Goal: Task Accomplishment & Management: Manage account settings

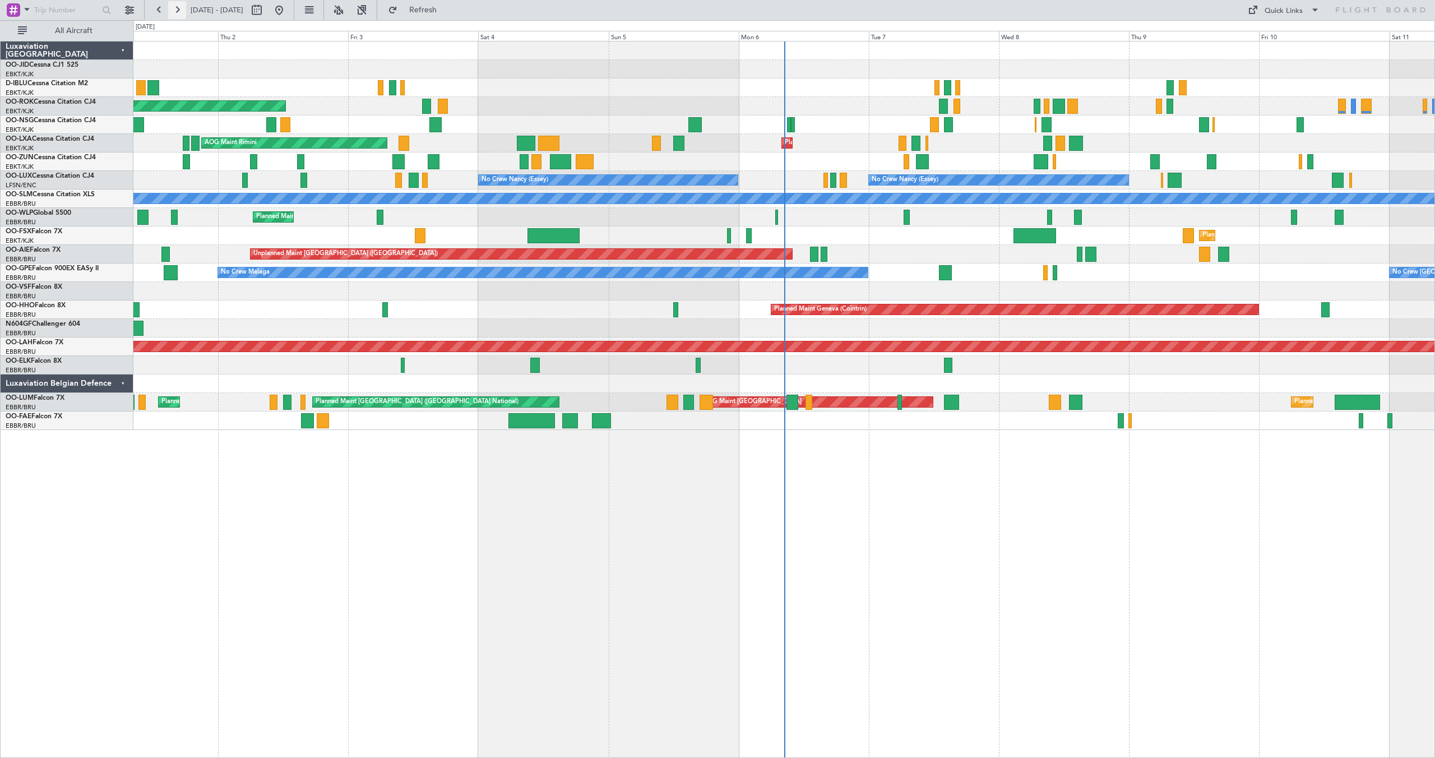
click at [174, 6] on button at bounding box center [177, 10] width 18 height 18
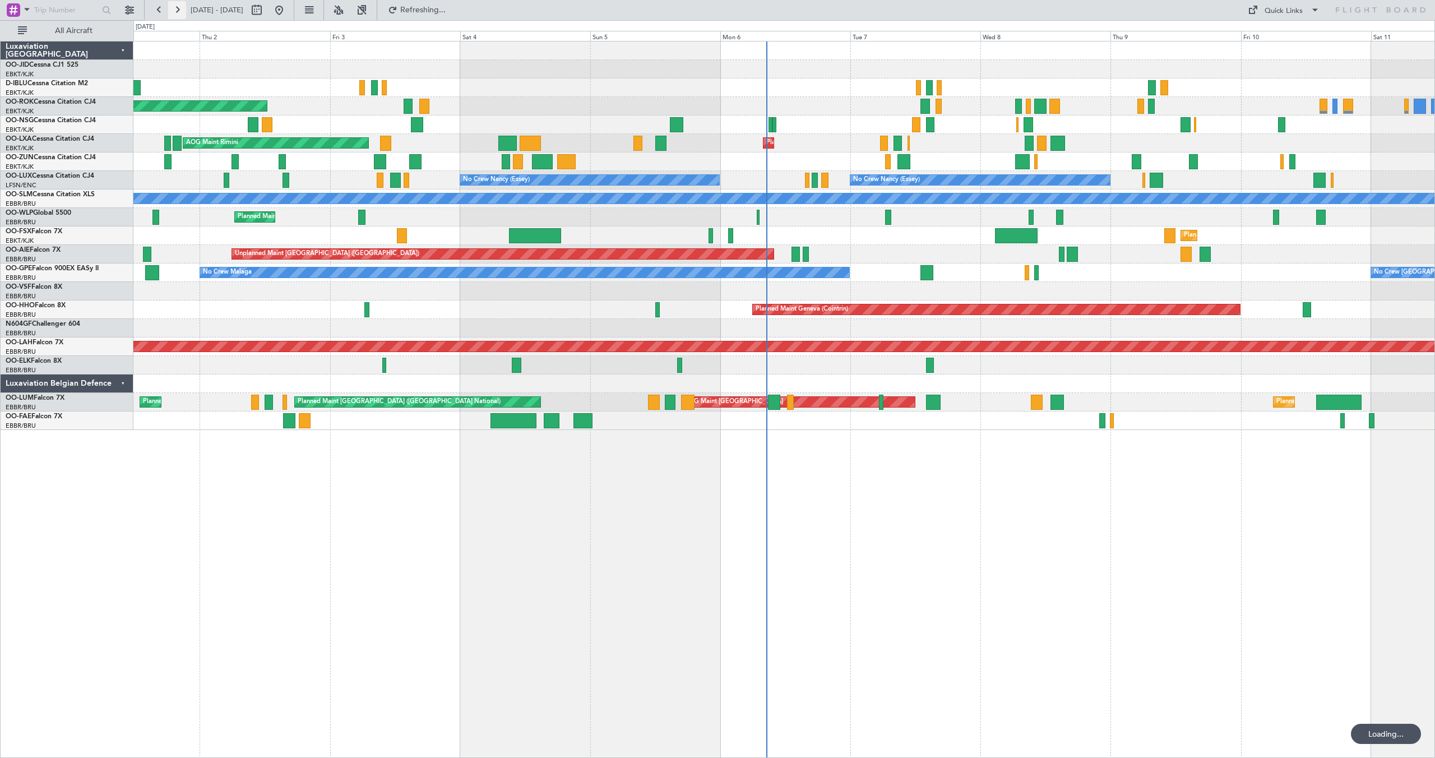
click at [174, 6] on button at bounding box center [177, 10] width 18 height 18
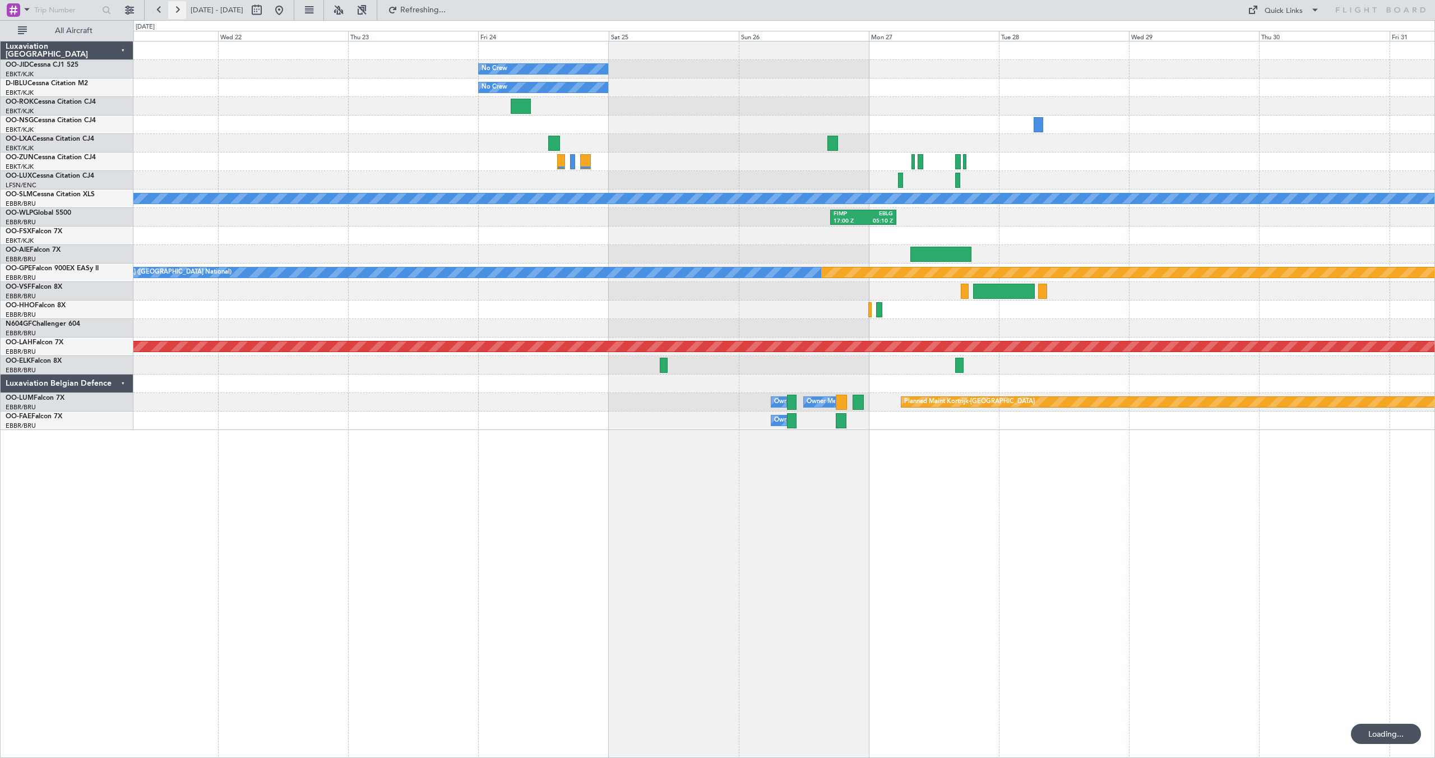
click at [174, 6] on button at bounding box center [177, 10] width 18 height 18
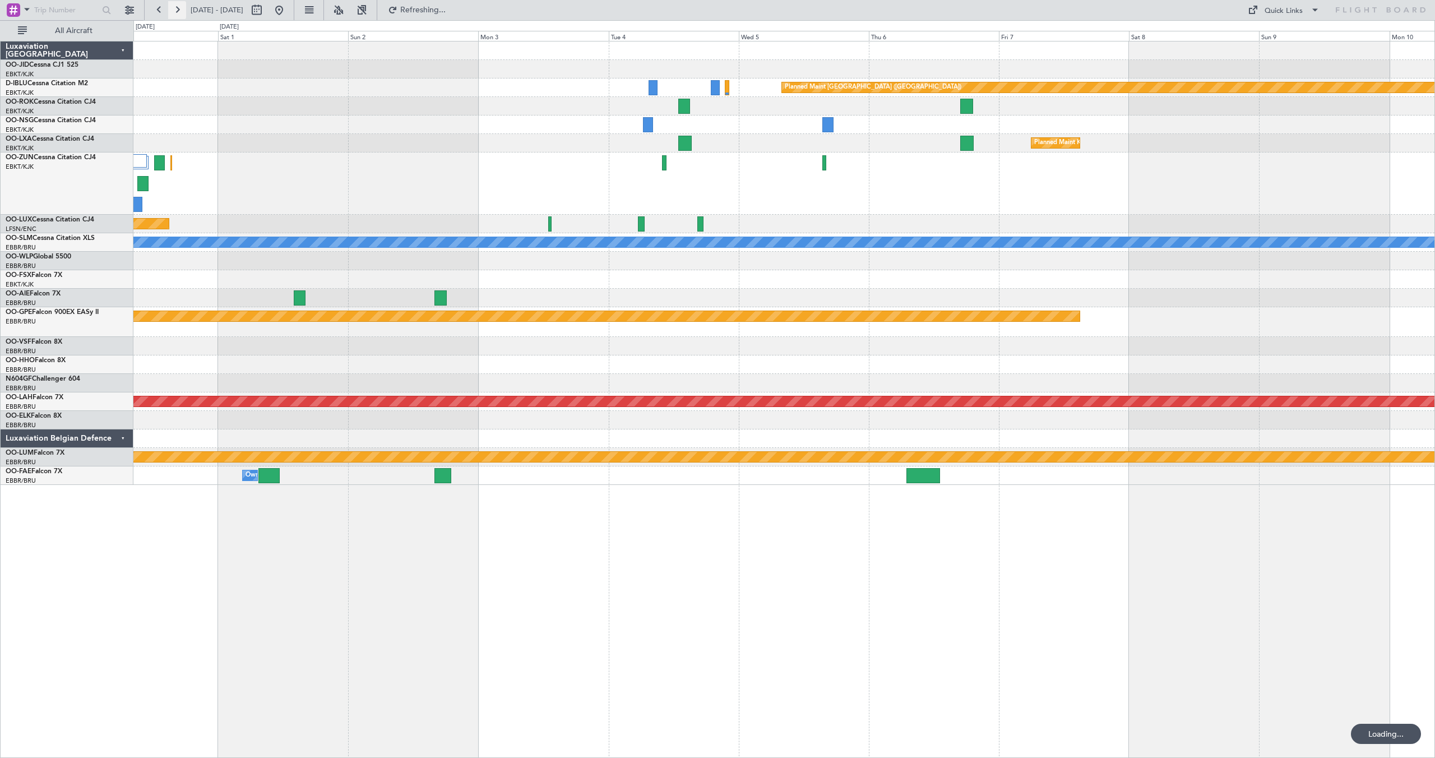
click at [174, 6] on button at bounding box center [177, 10] width 18 height 18
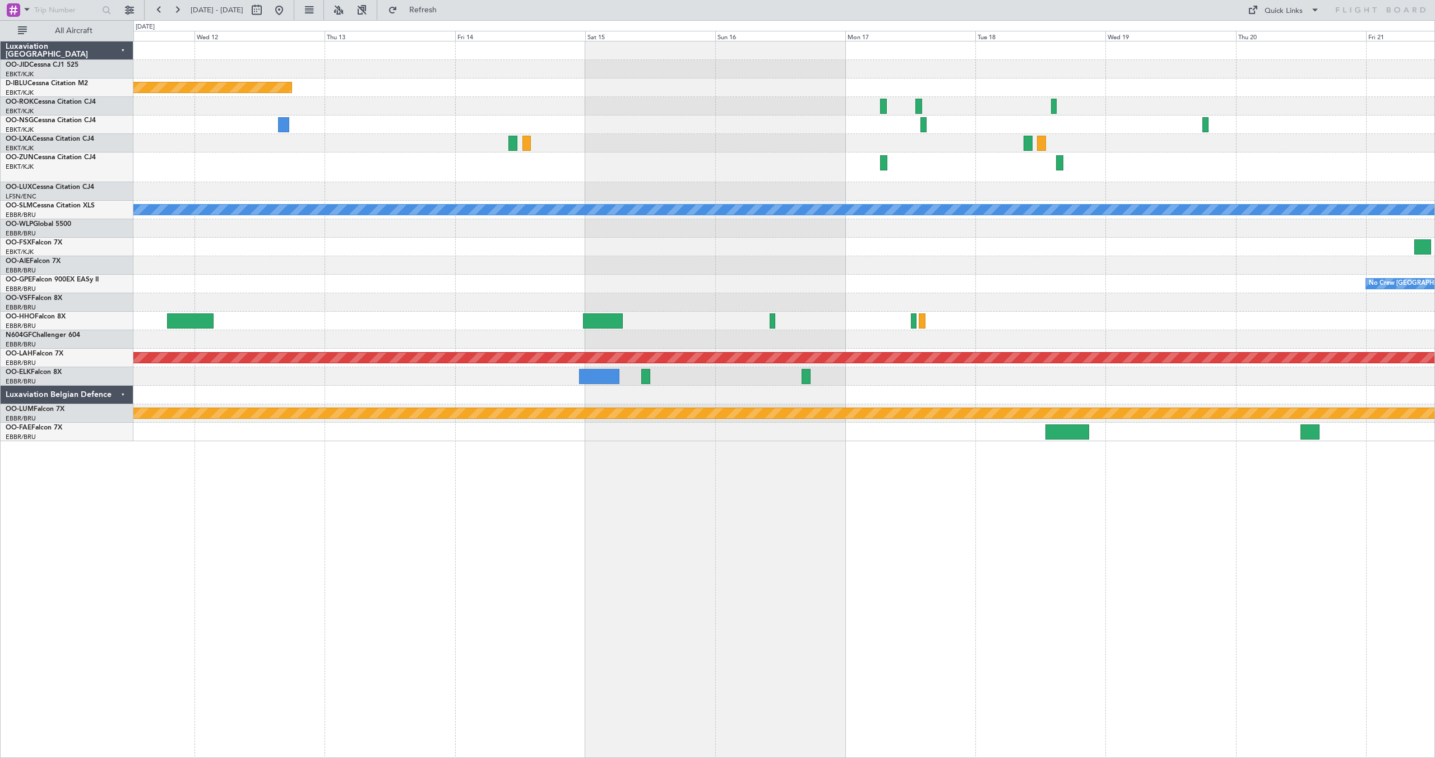
click at [729, 98] on div "Planned Maint [GEOGRAPHIC_DATA] ([GEOGRAPHIC_DATA]) A/C Unavailable [GEOGRAPHIC…" at bounding box center [783, 241] width 1301 height 400
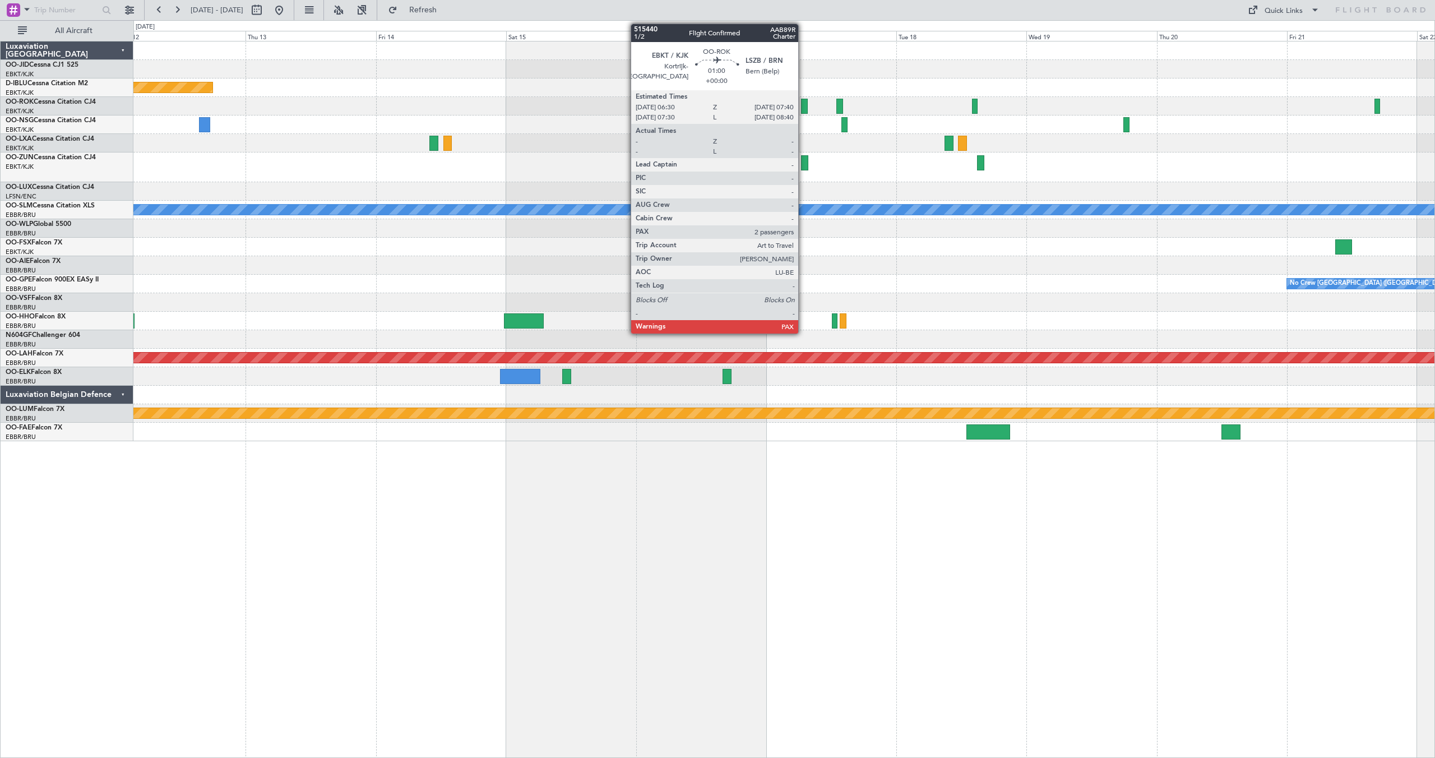
click at [803, 103] on div at bounding box center [804, 106] width 7 height 15
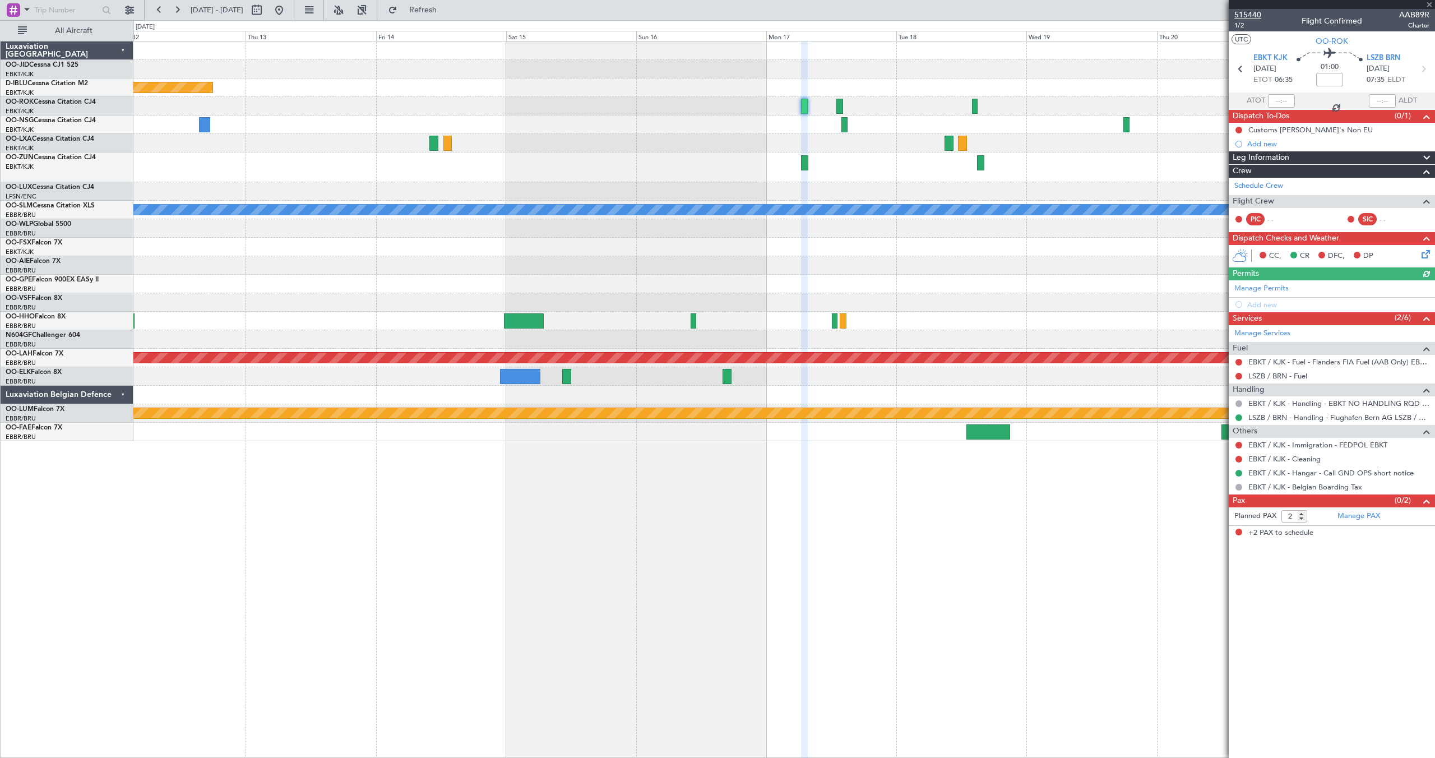
click at [1251, 16] on span "515440" at bounding box center [1247, 15] width 27 height 12
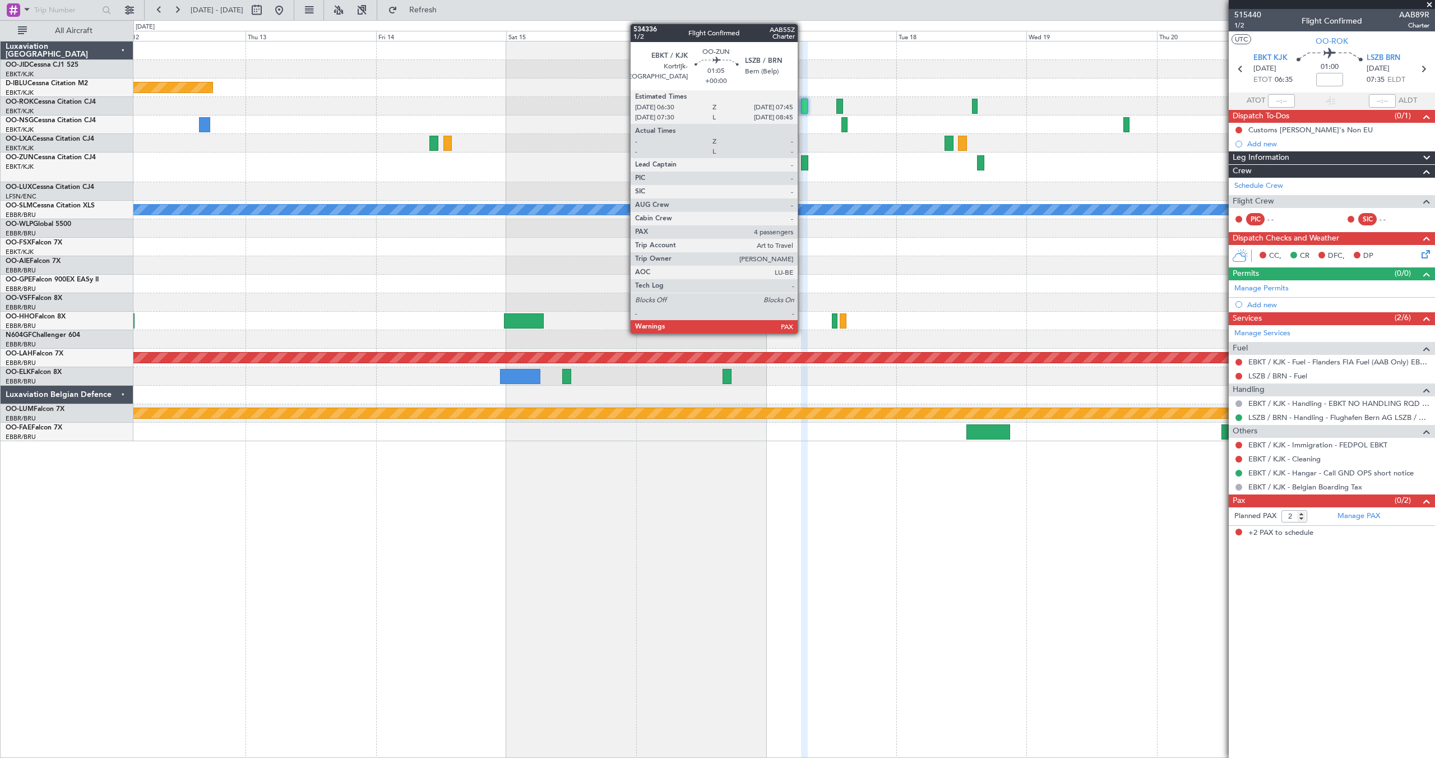
click at [803, 162] on div at bounding box center [804, 162] width 7 height 15
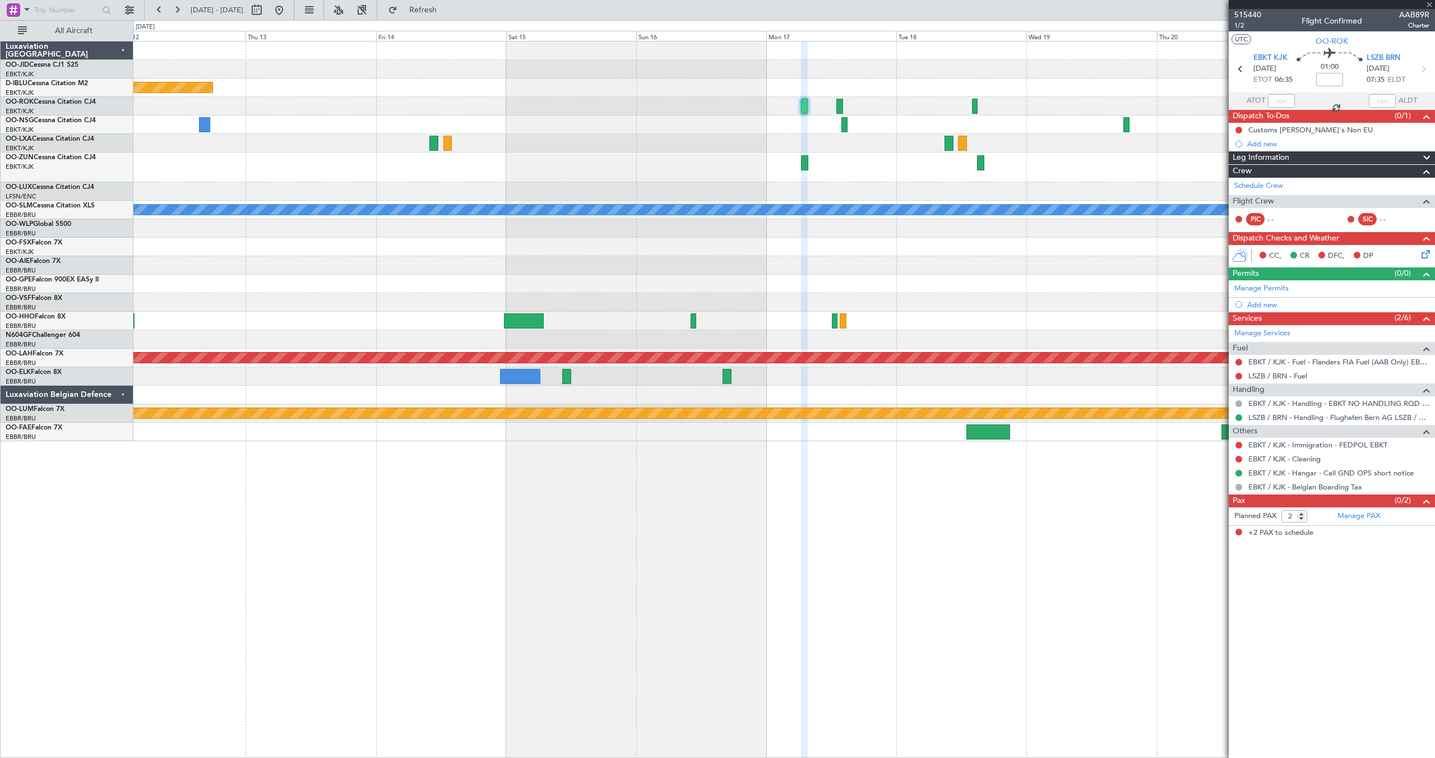
type input "4"
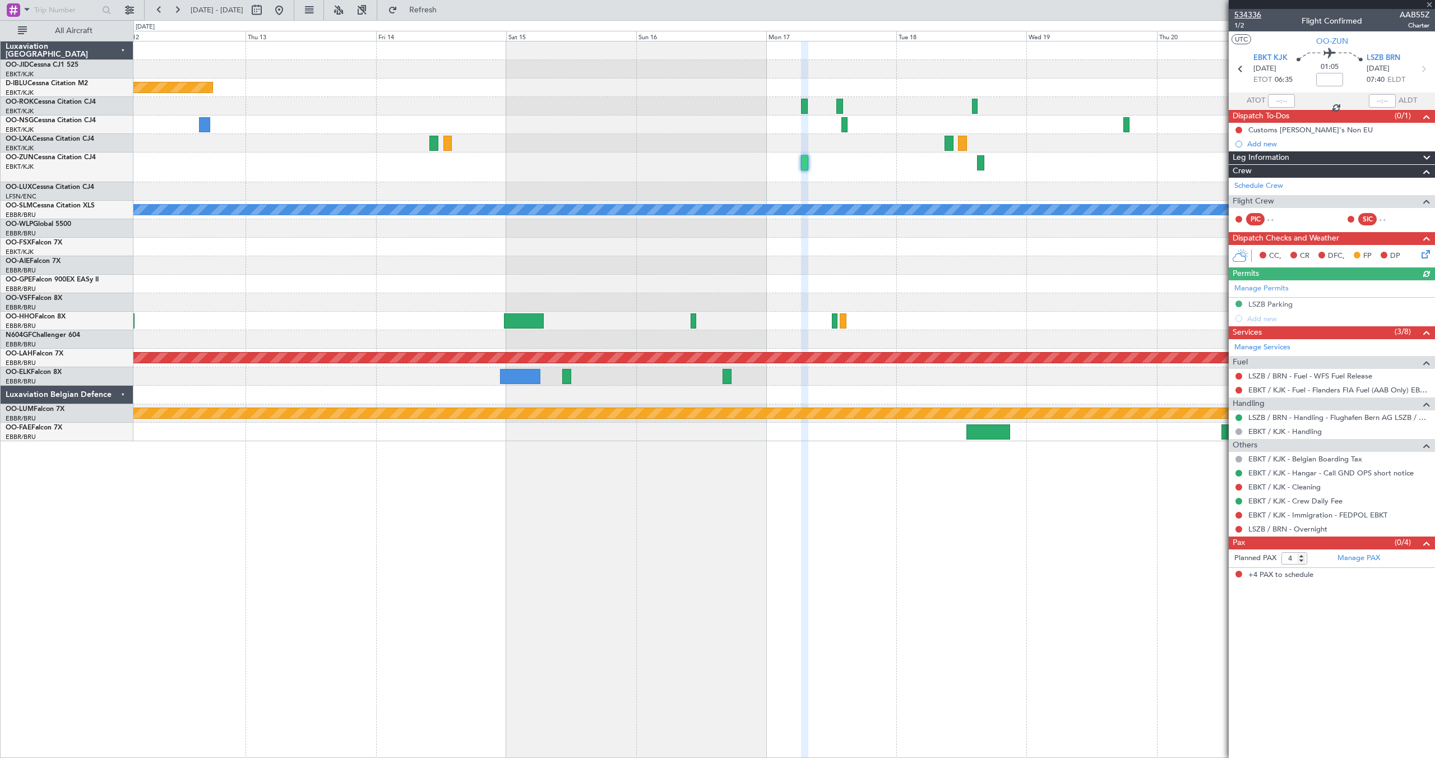
click at [1247, 11] on span "534336" at bounding box center [1247, 15] width 27 height 12
click at [288, 7] on button at bounding box center [279, 10] width 18 height 18
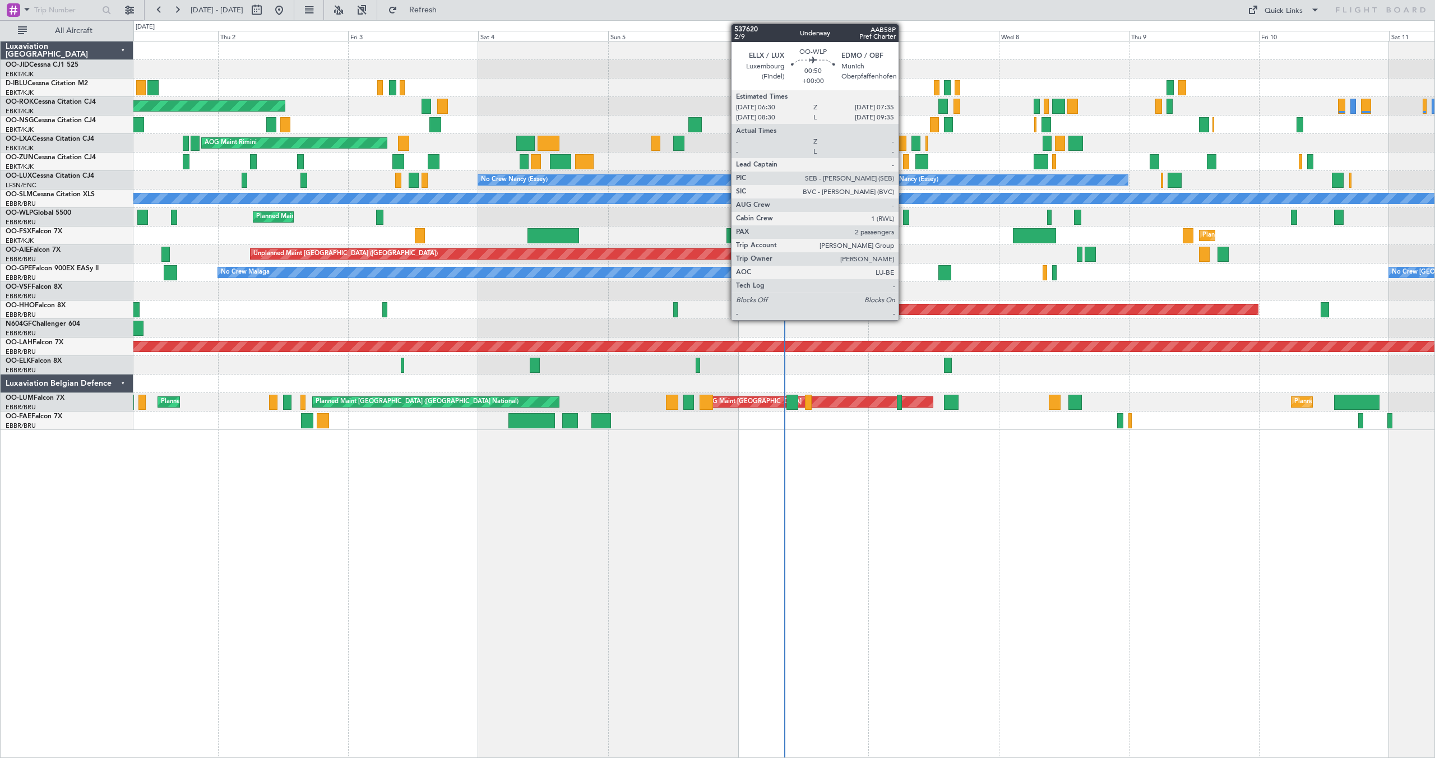
click at [905, 217] on div at bounding box center [906, 217] width 6 height 15
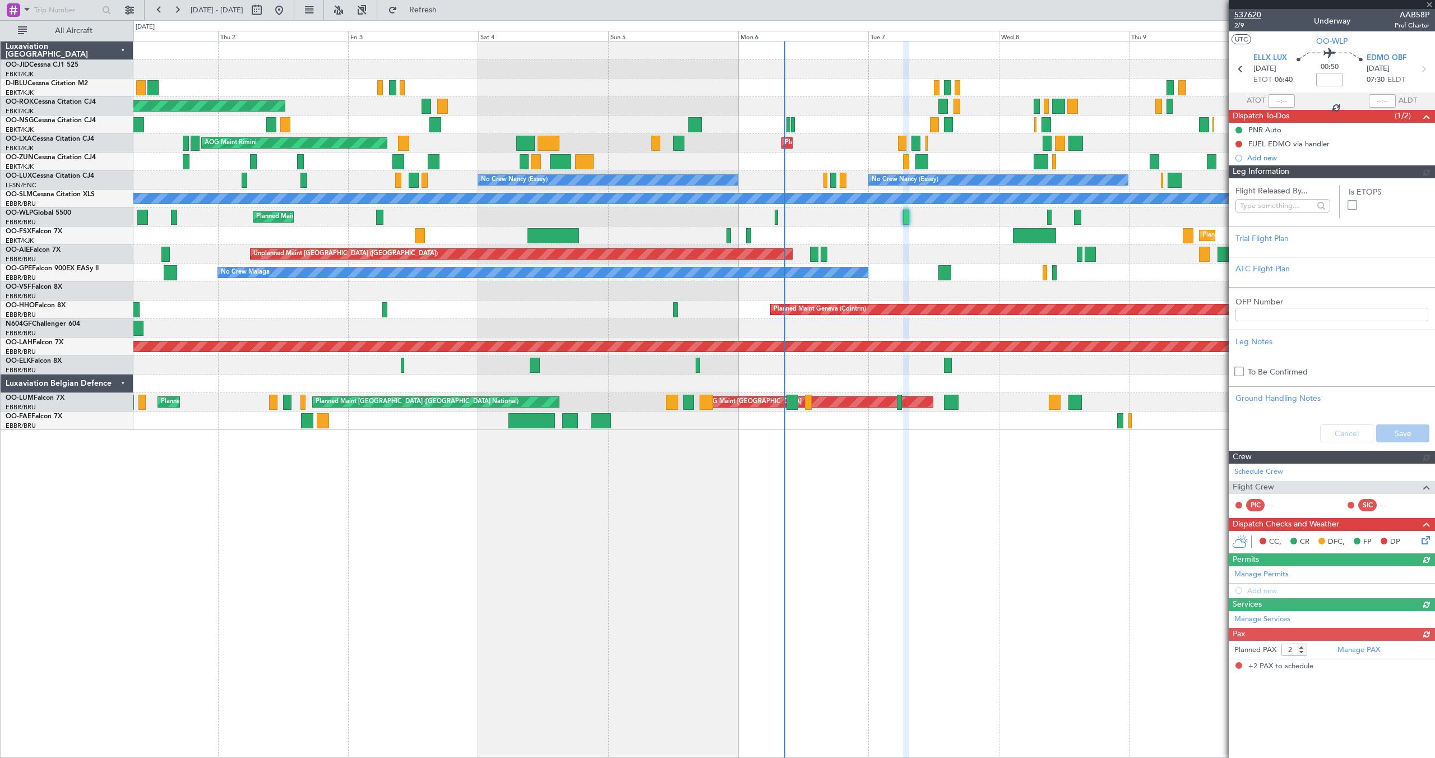
click at [1242, 16] on span "537620" at bounding box center [1247, 15] width 27 height 12
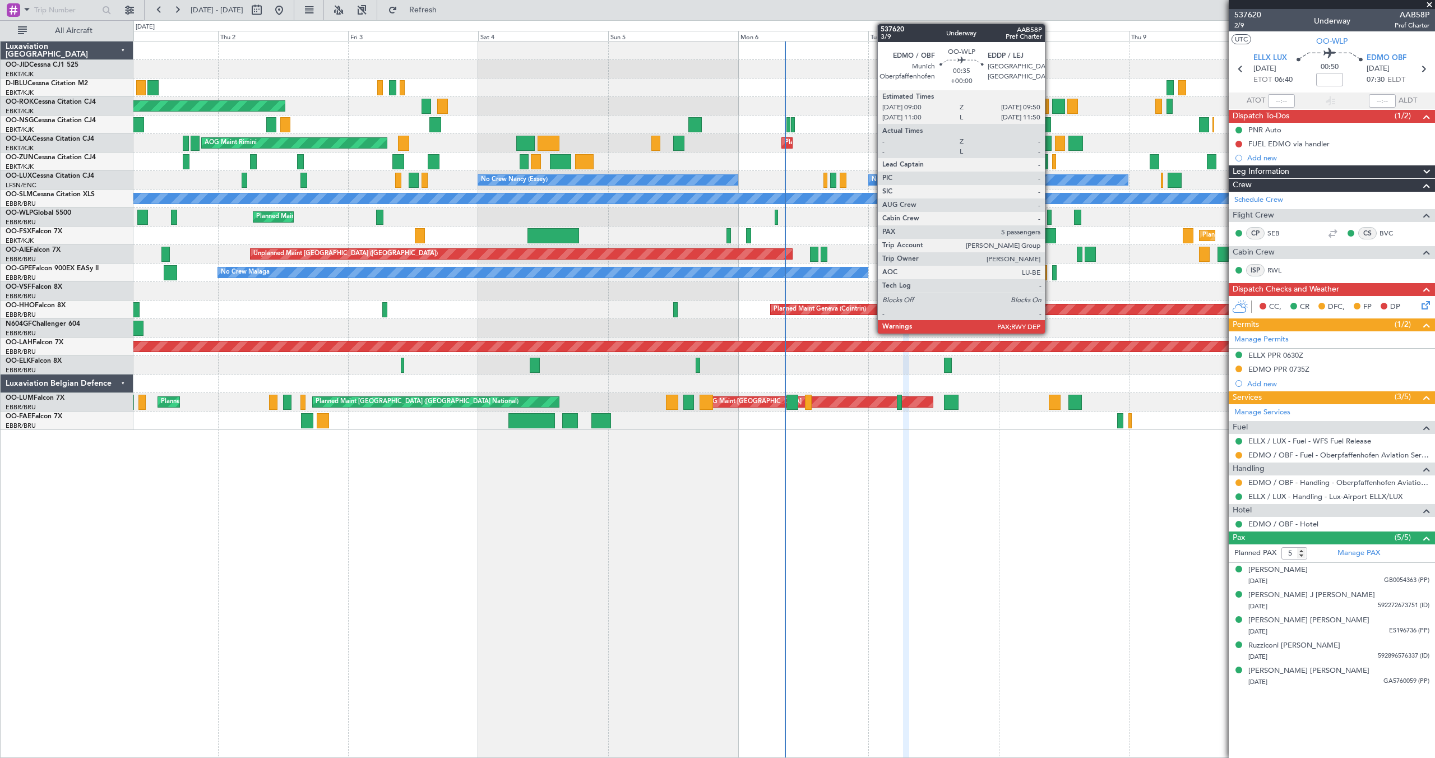
click at [1050, 216] on div at bounding box center [1049, 217] width 5 height 15
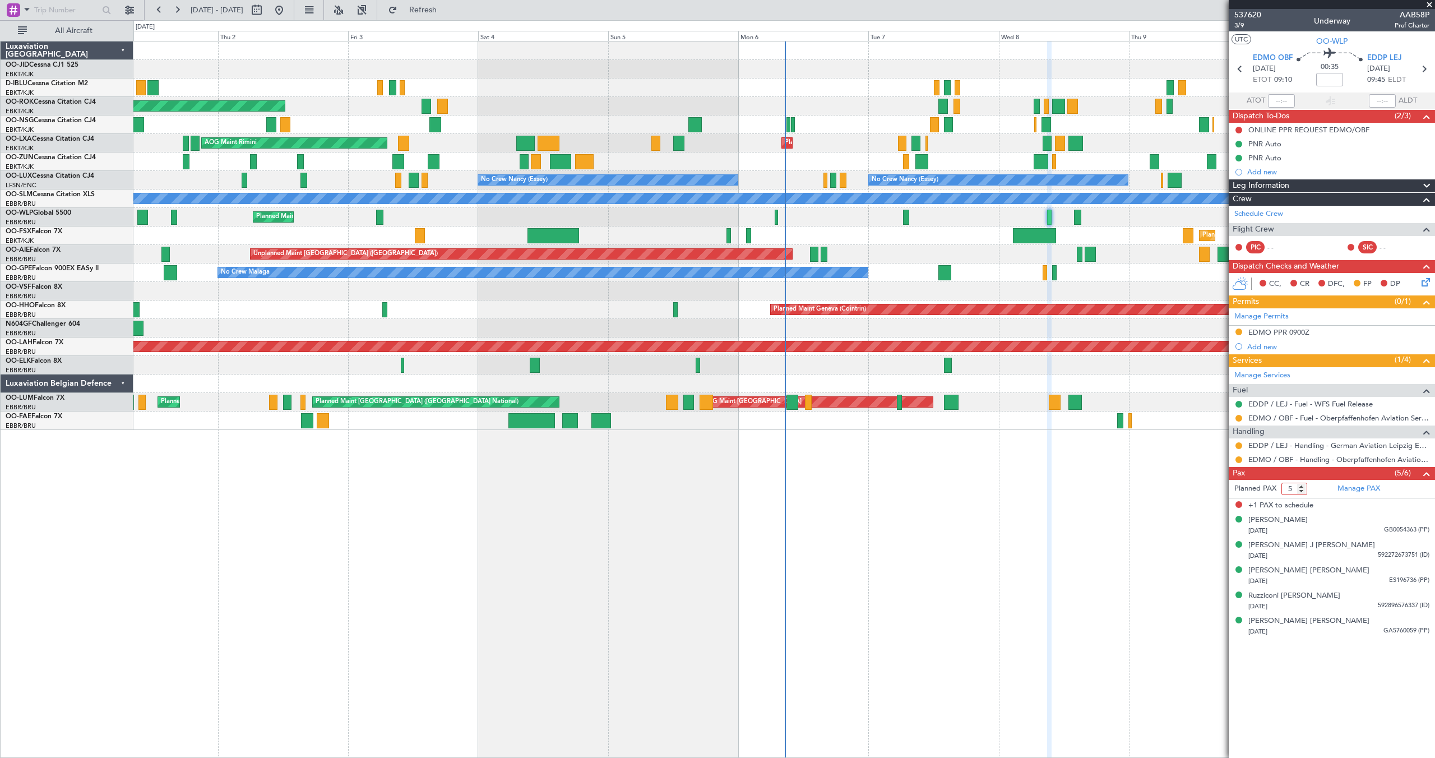
type input "5"
click at [1301, 490] on input "5" at bounding box center [1295, 489] width 26 height 12
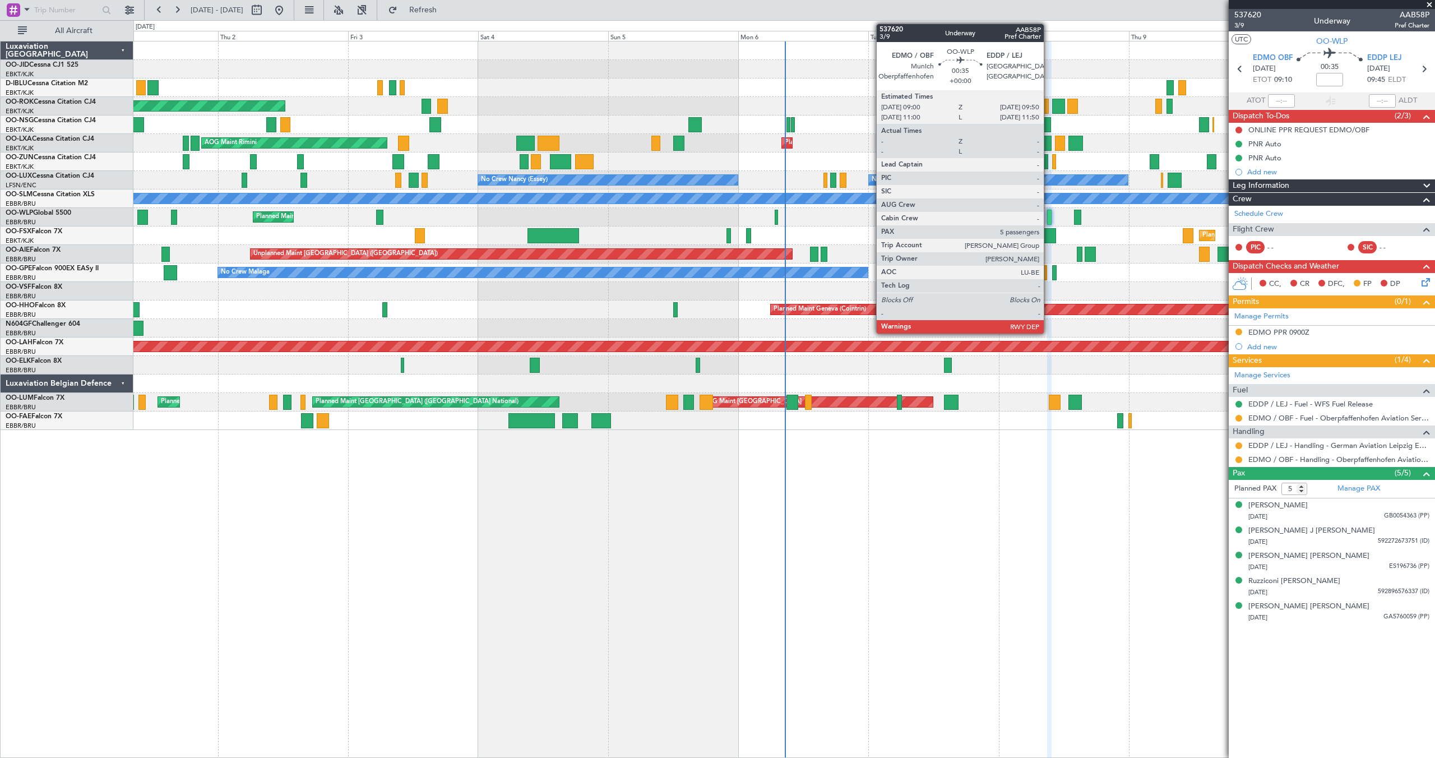
click at [1049, 215] on div at bounding box center [1049, 217] width 5 height 15
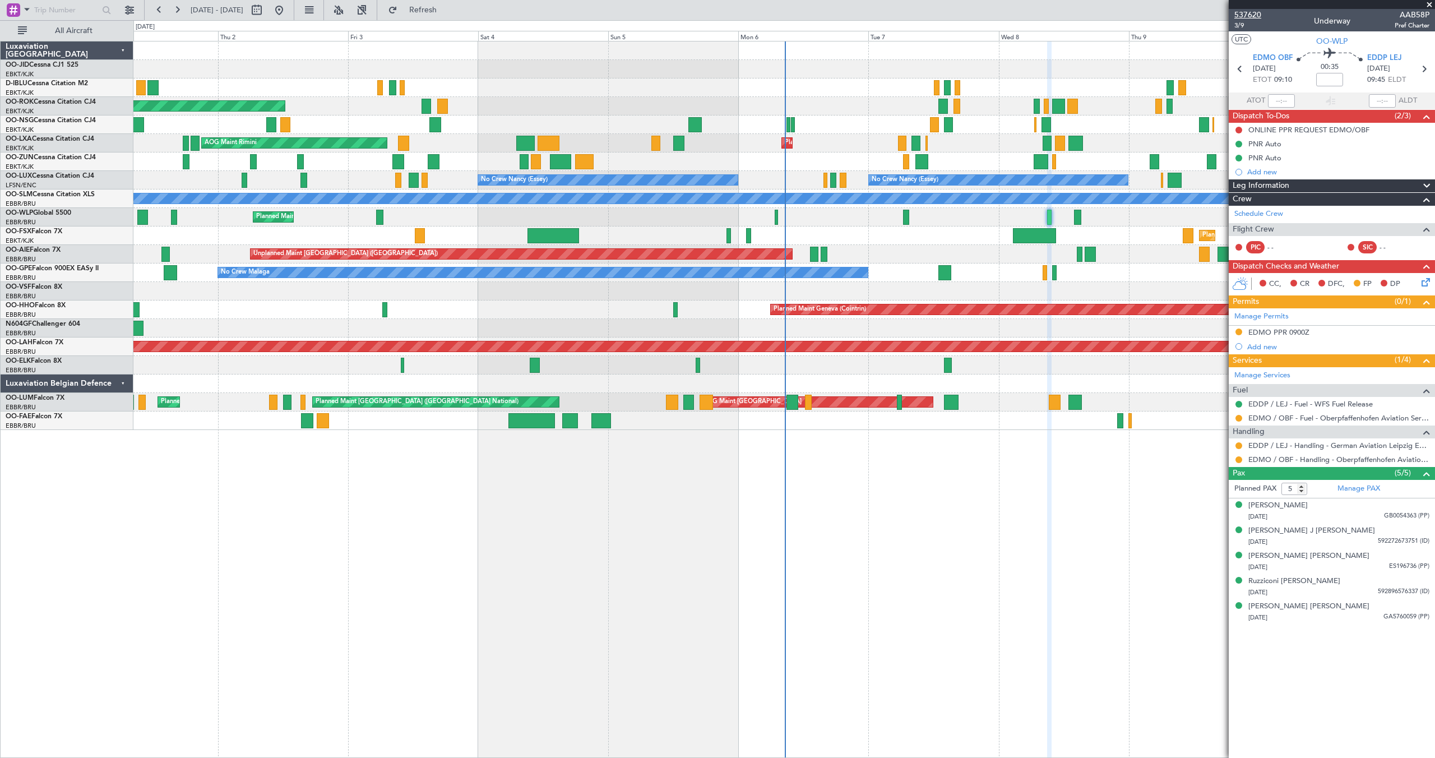
click at [1253, 11] on span "537620" at bounding box center [1247, 15] width 27 height 12
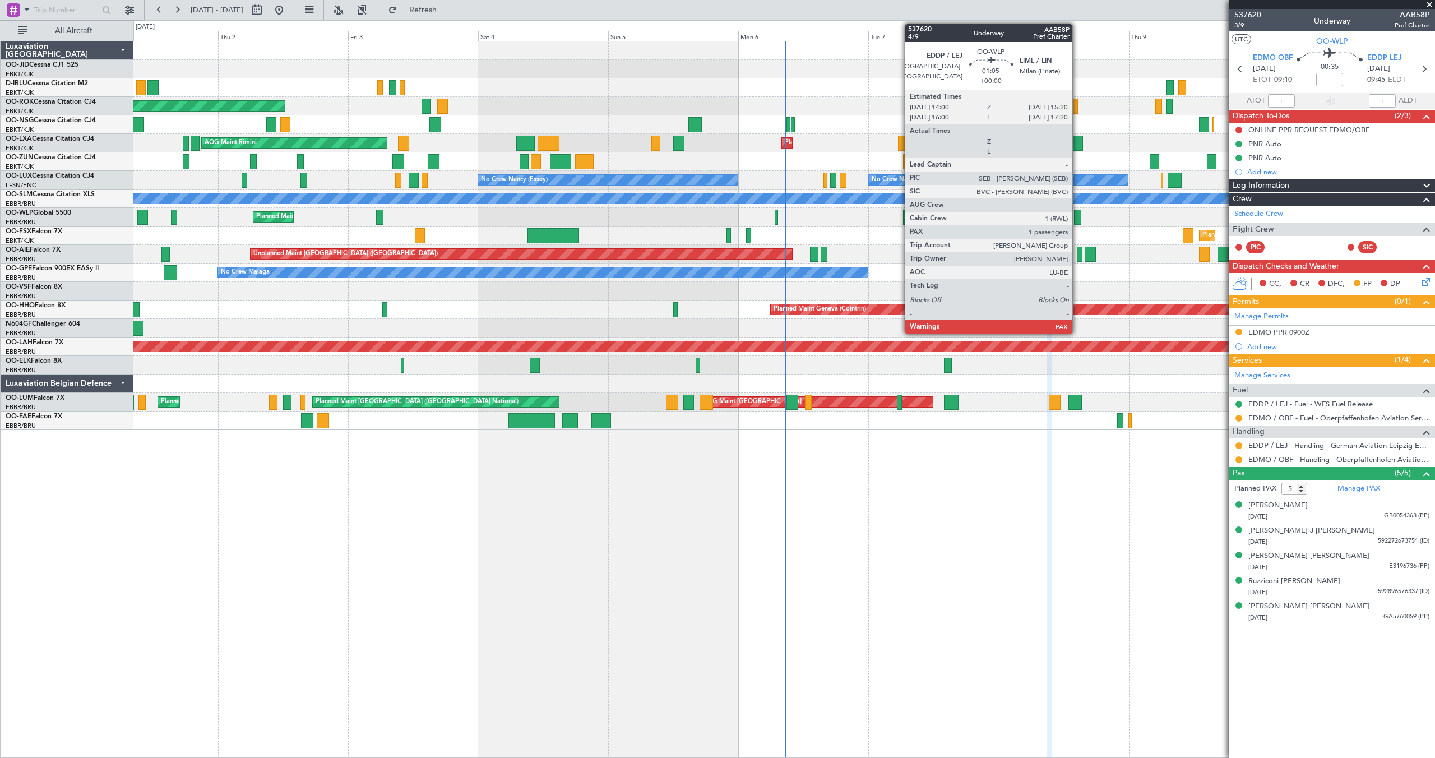
click at [1078, 215] on div at bounding box center [1077, 217] width 7 height 15
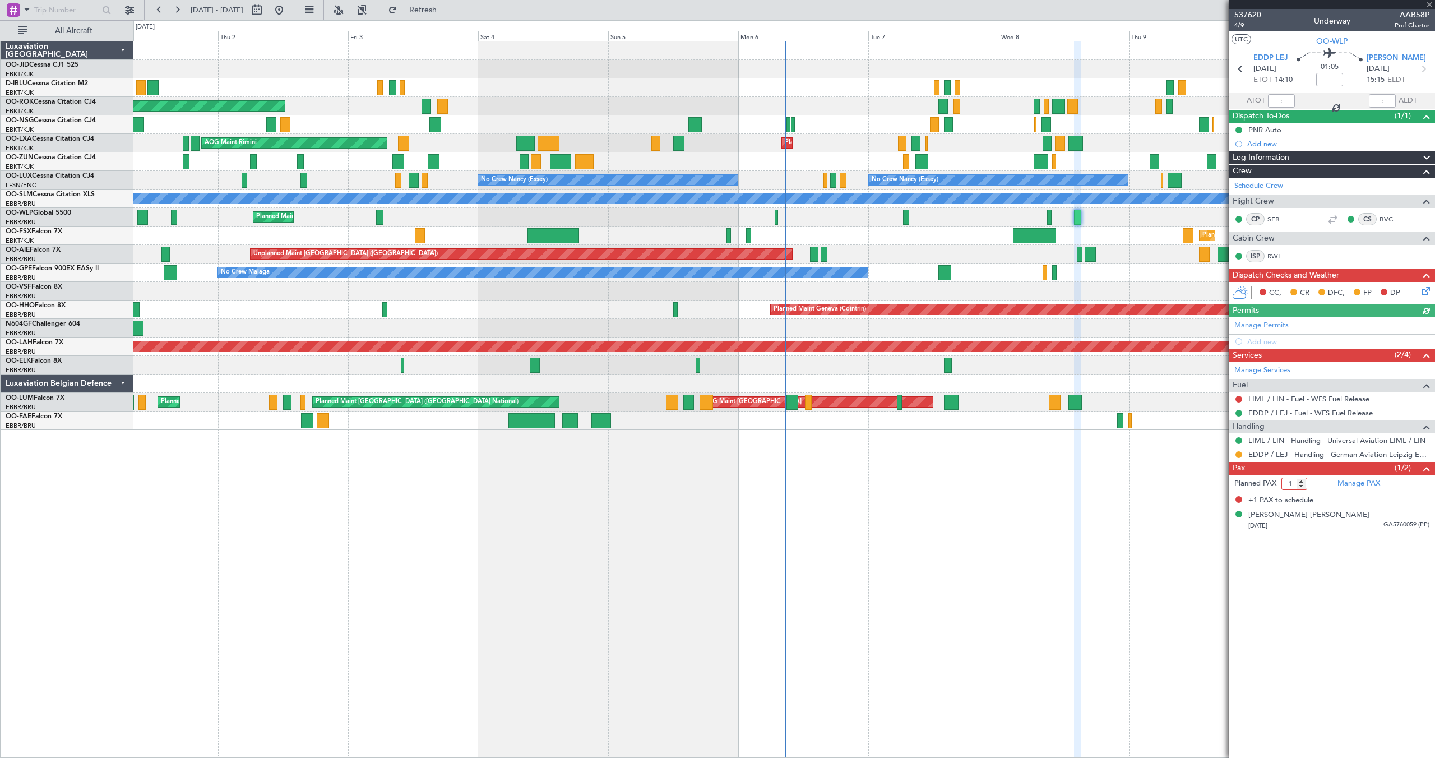
type input "1"
click at [1302, 486] on input "1" at bounding box center [1295, 484] width 26 height 12
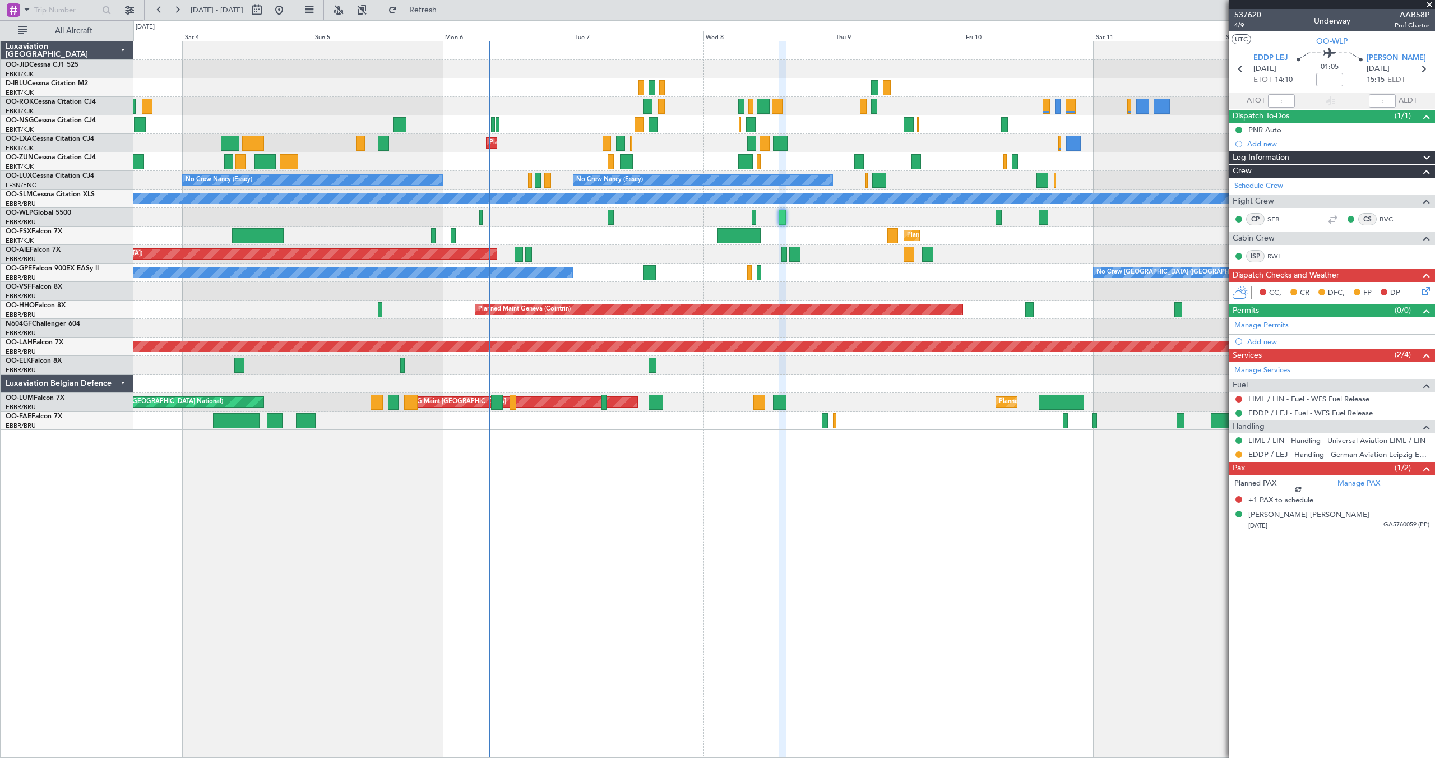
click at [875, 286] on div at bounding box center [783, 291] width 1301 height 19
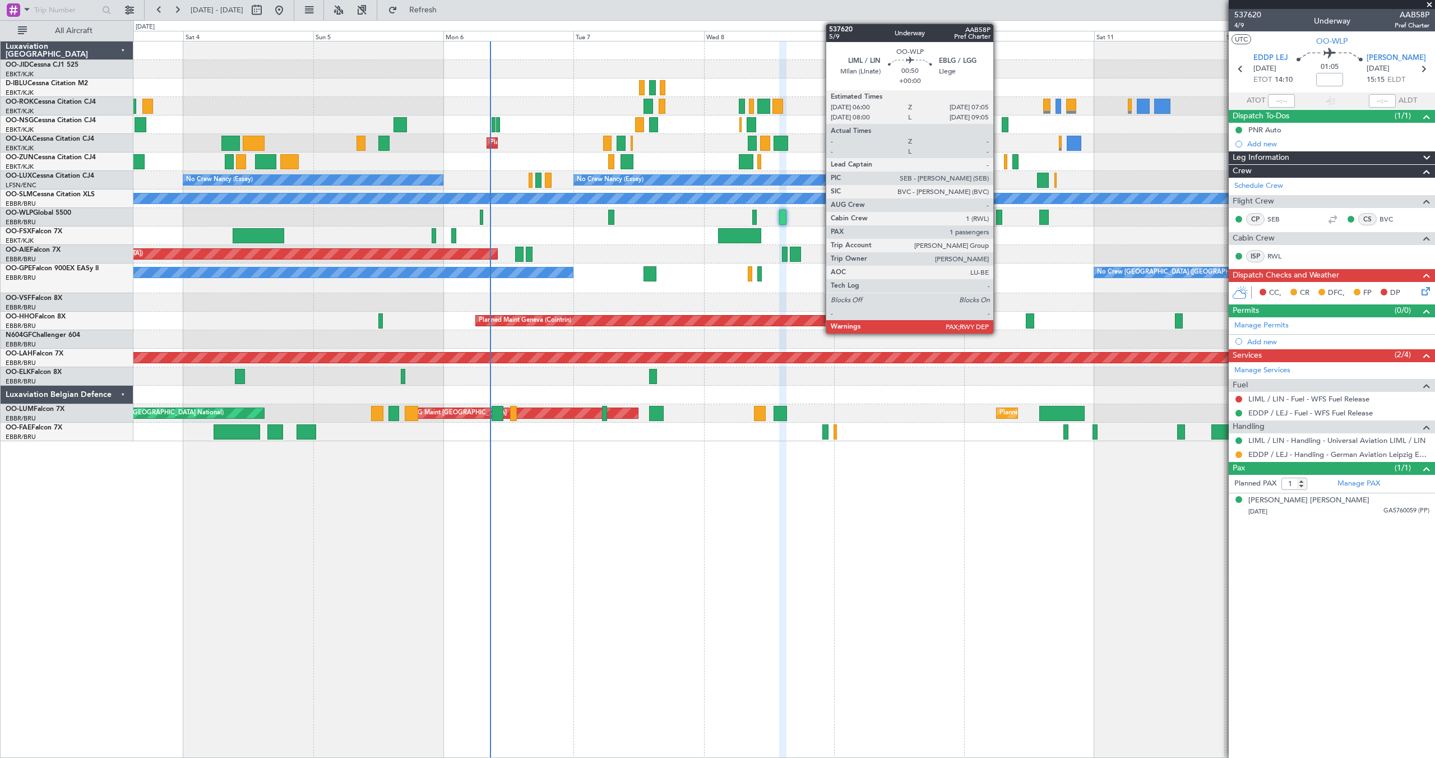
click at [998, 215] on div at bounding box center [999, 217] width 6 height 15
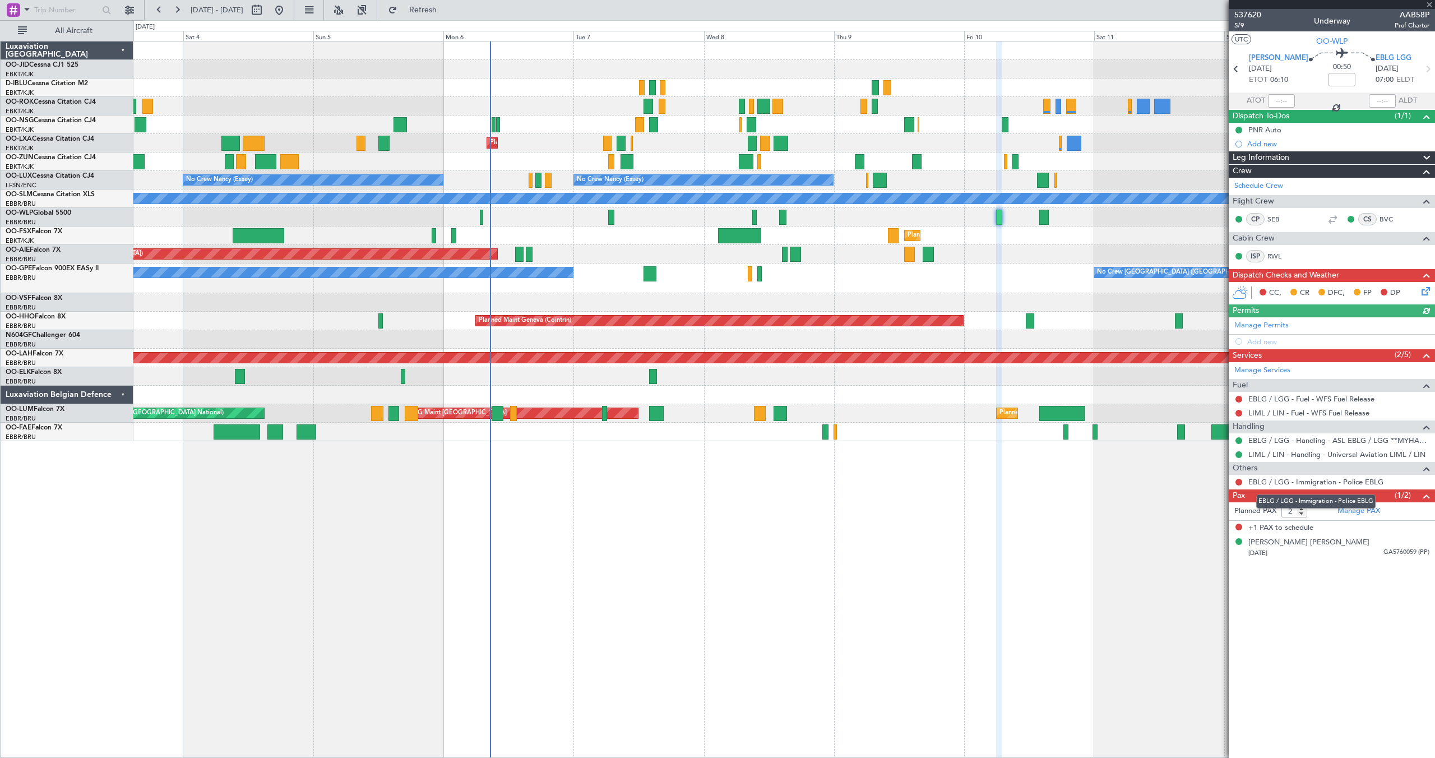
click at [1302, 514] on mat-tooltip-component "EBLG / LGG - Immigration - Police EBLG" at bounding box center [1315, 502] width 135 height 30
click at [1303, 511] on mat-tooltip-component "EBLG / LGG - Immigration - Police EBLG" at bounding box center [1315, 502] width 135 height 30
type input "1"
click at [1302, 515] on input "1" at bounding box center [1295, 511] width 26 height 12
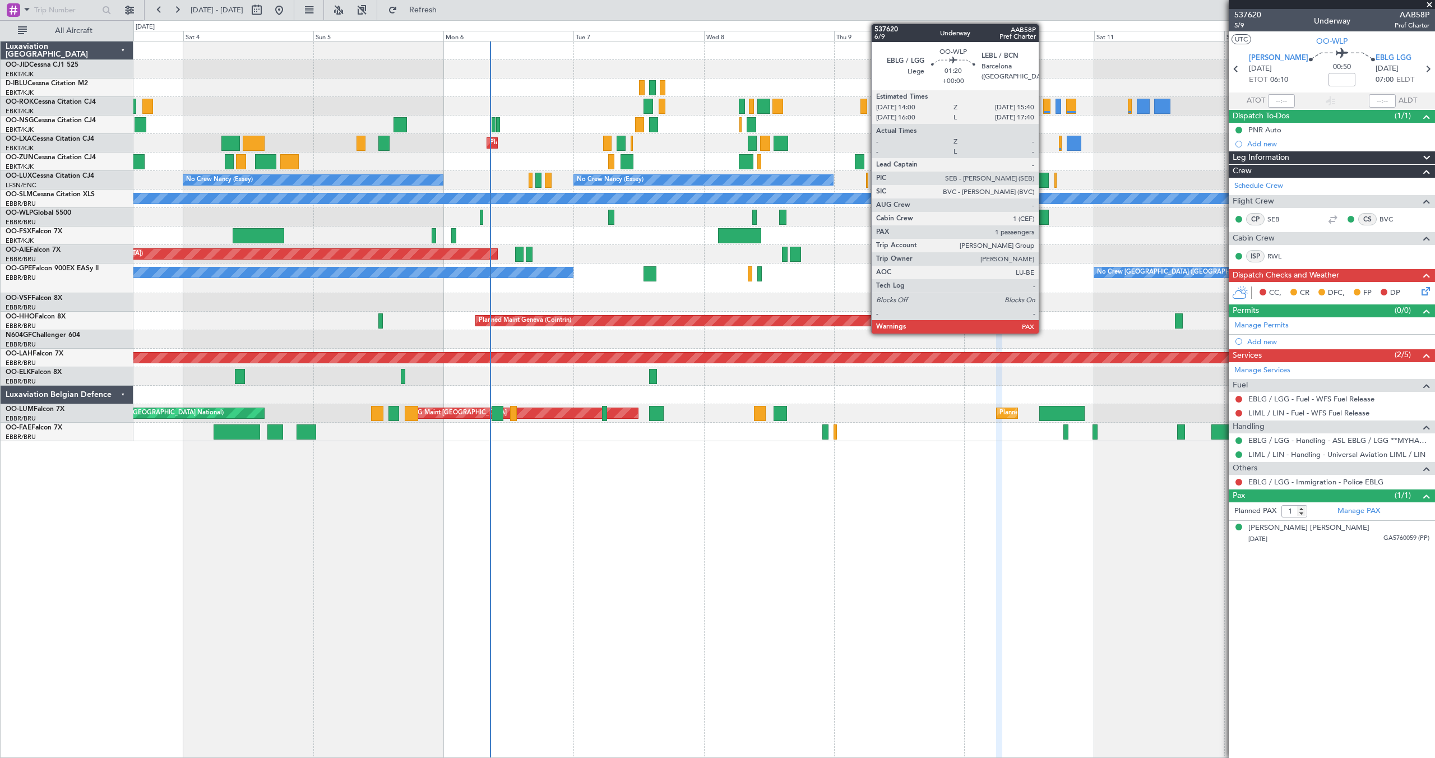
click at [1044, 215] on div at bounding box center [1044, 217] width 10 height 15
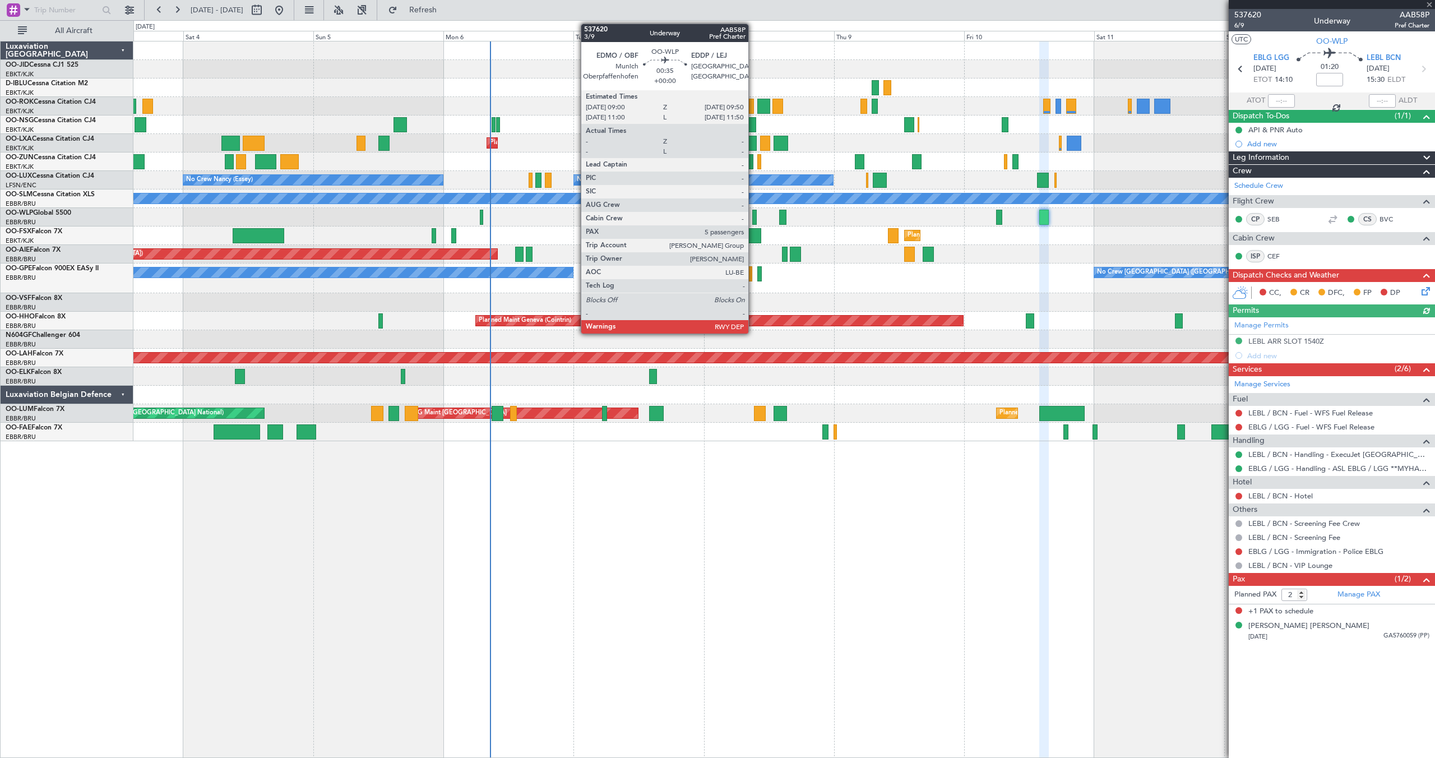
click at [753, 216] on div at bounding box center [754, 217] width 5 height 15
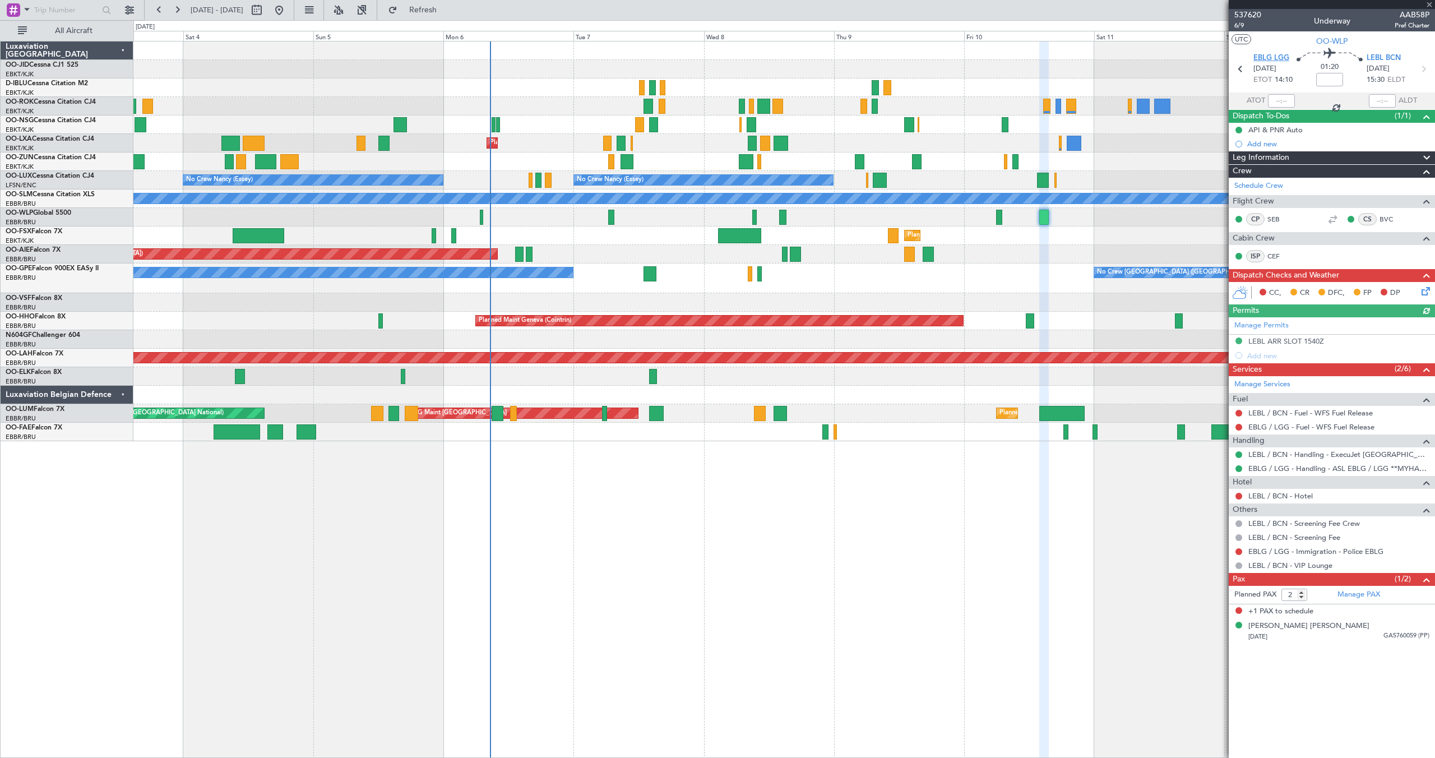
type input "5"
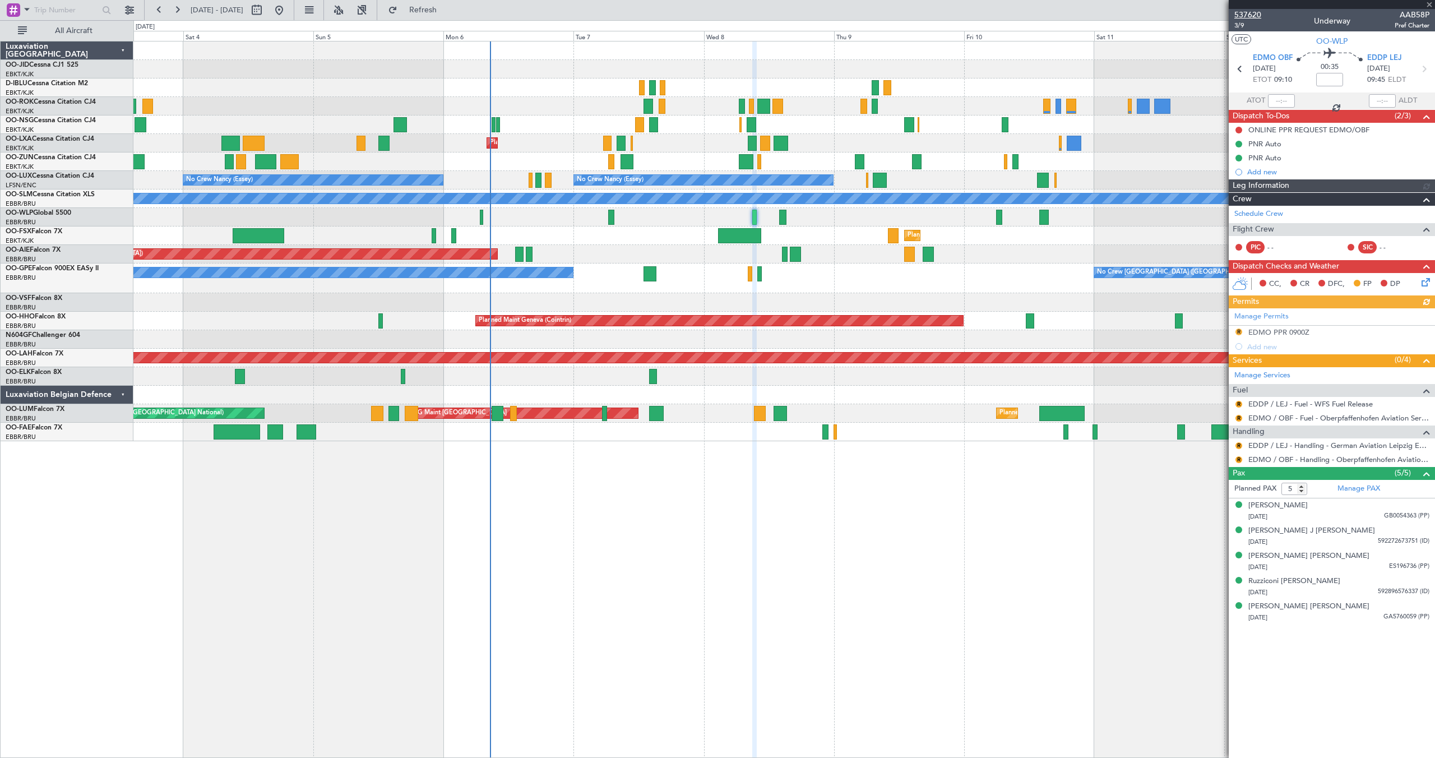
click at [1251, 11] on span "537620" at bounding box center [1247, 15] width 27 height 12
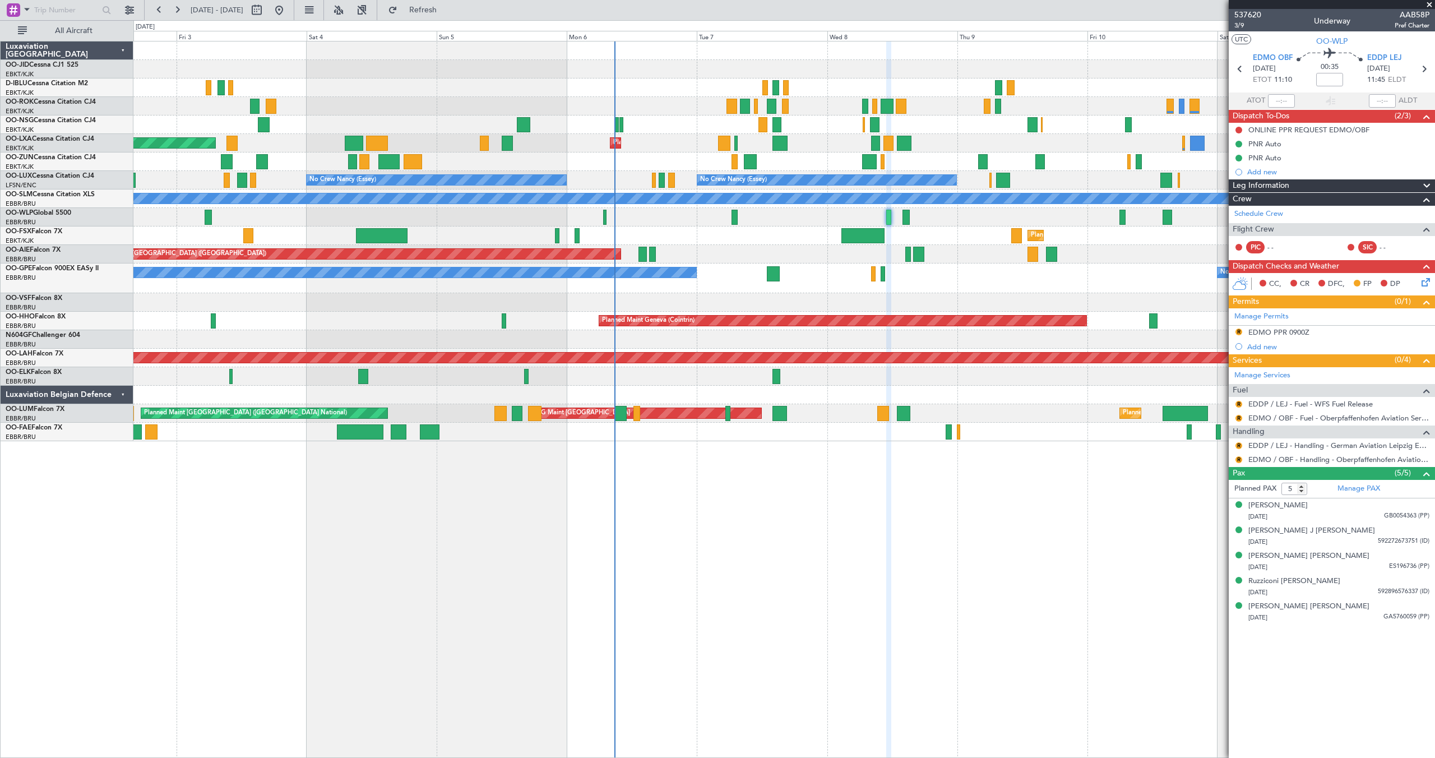
click at [566, 90] on div at bounding box center [783, 87] width 1301 height 19
click at [179, 4] on button at bounding box center [177, 10] width 18 height 18
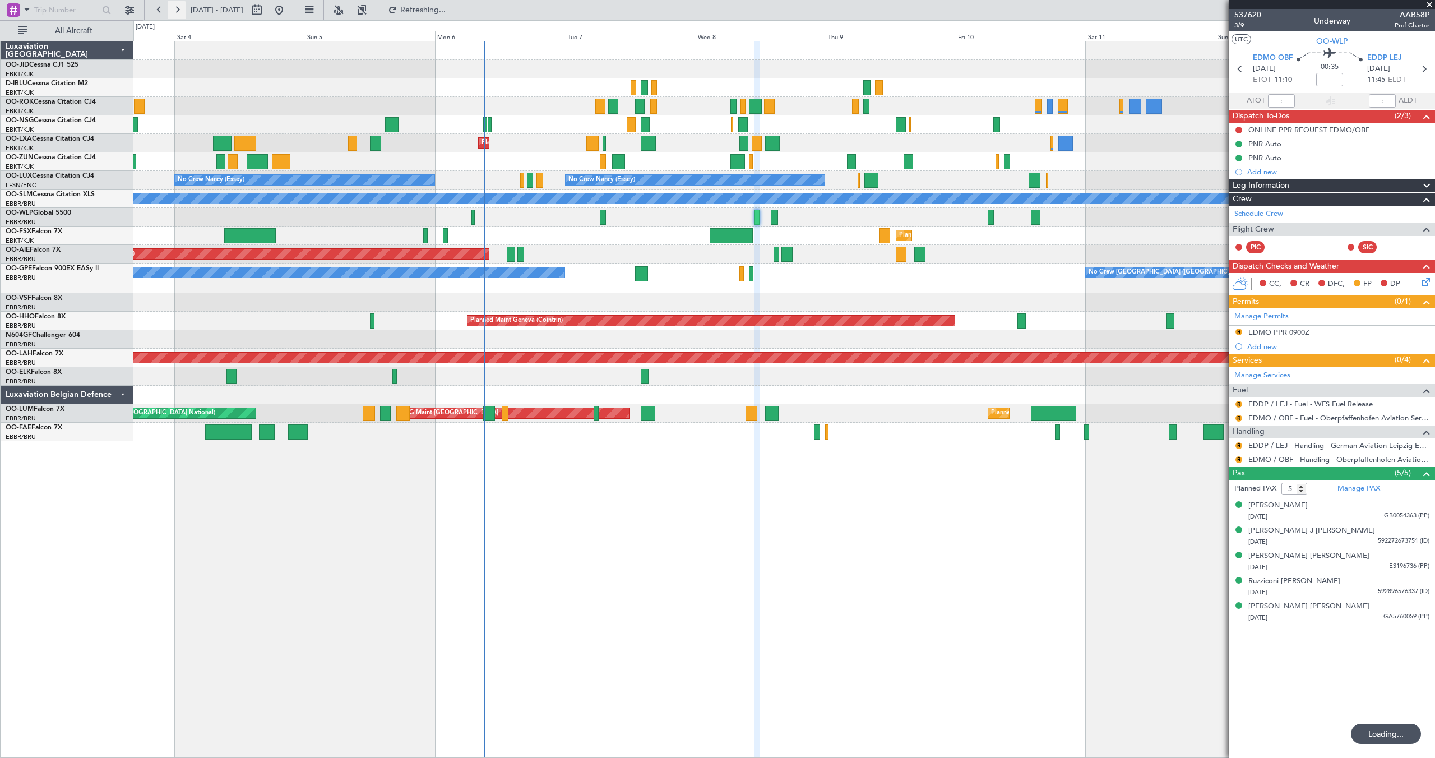
click at [179, 4] on button at bounding box center [177, 10] width 18 height 18
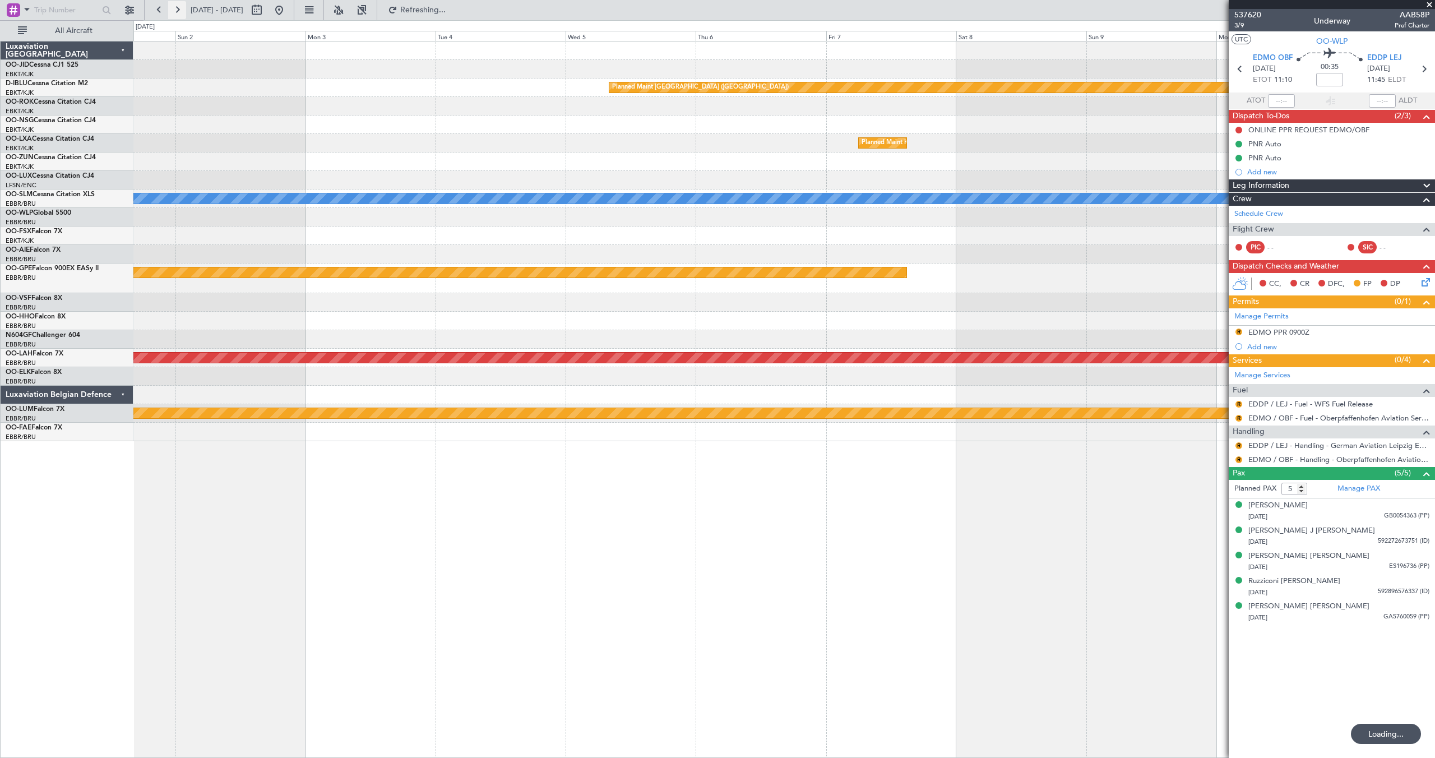
click at [179, 4] on button at bounding box center [177, 10] width 18 height 18
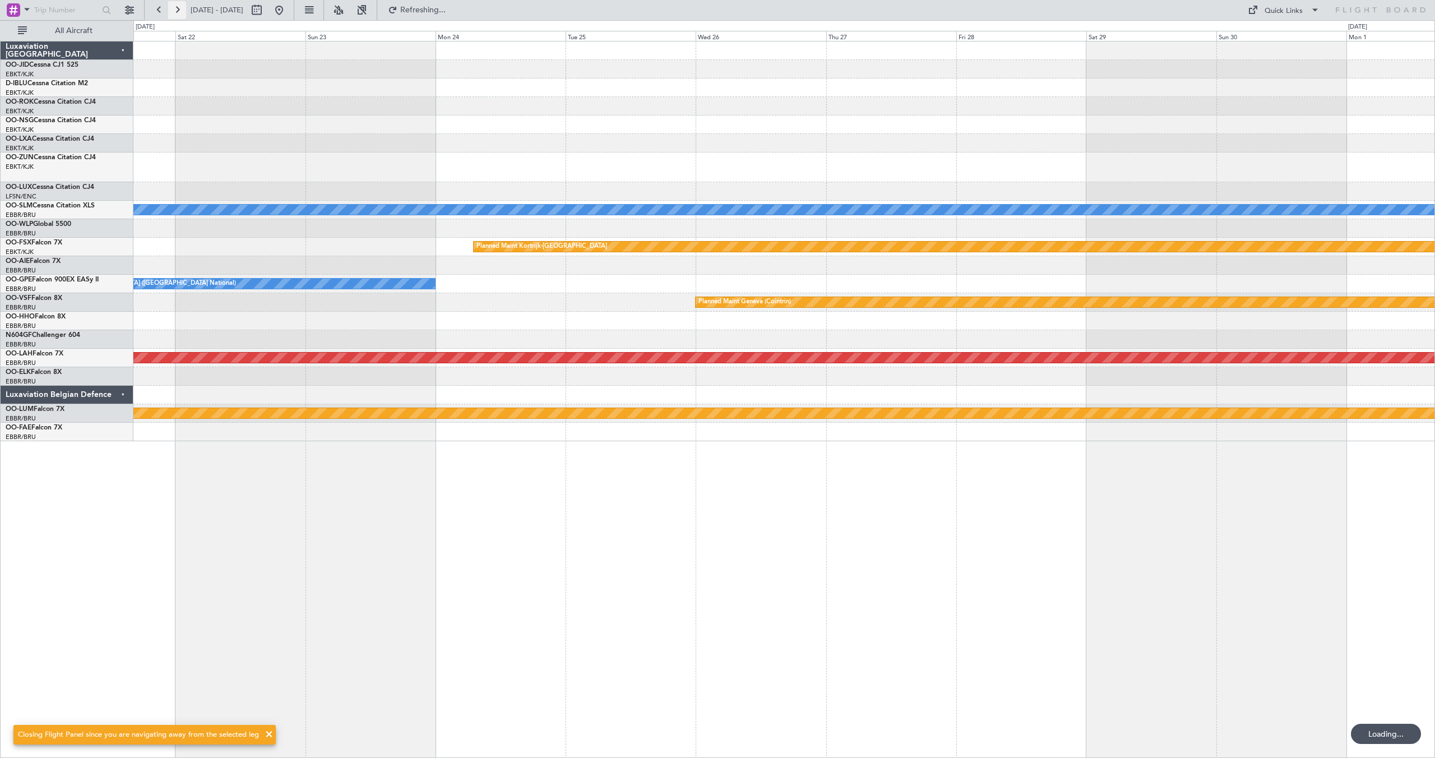
click at [179, 4] on button at bounding box center [177, 10] width 18 height 18
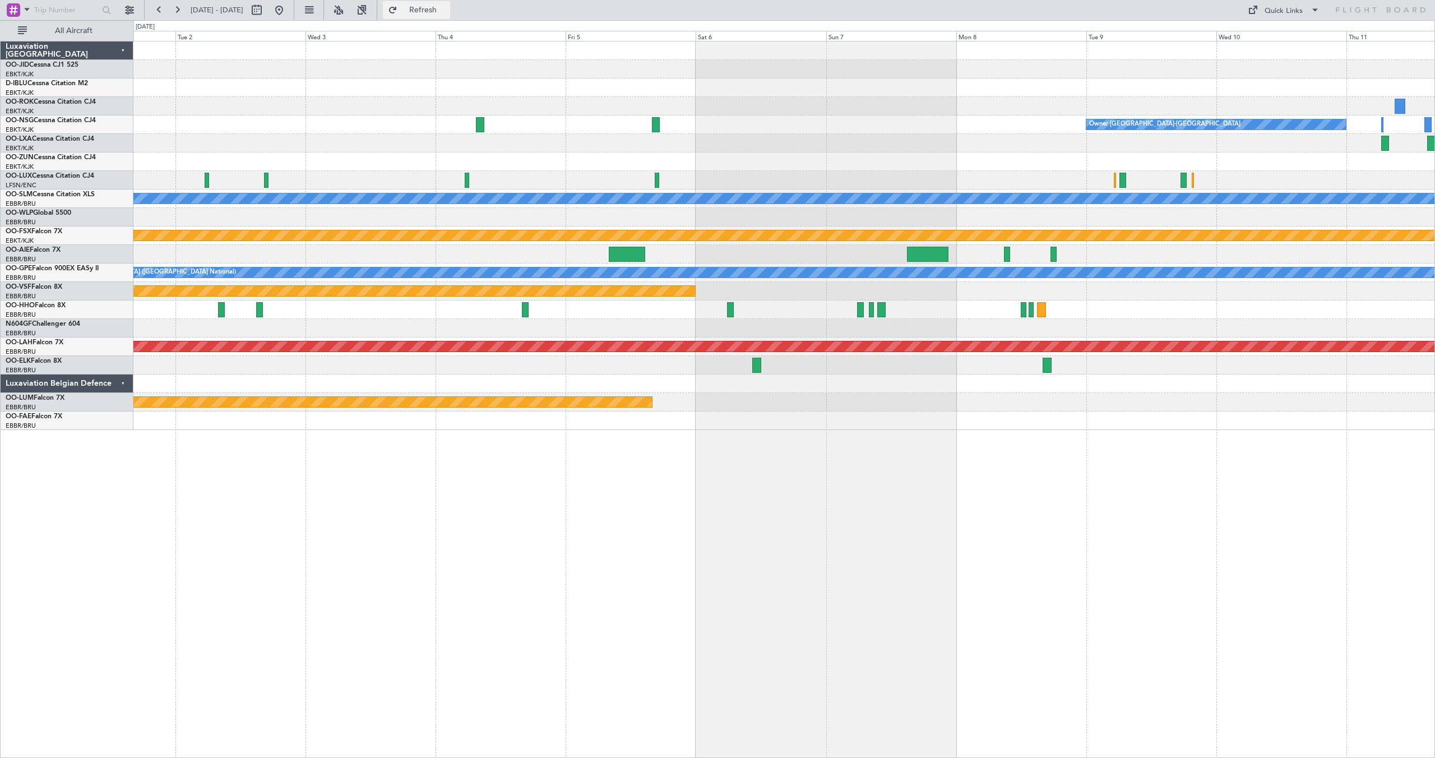
click at [426, 6] on button "Refresh" at bounding box center [416, 10] width 67 height 18
click at [288, 9] on button at bounding box center [279, 10] width 18 height 18
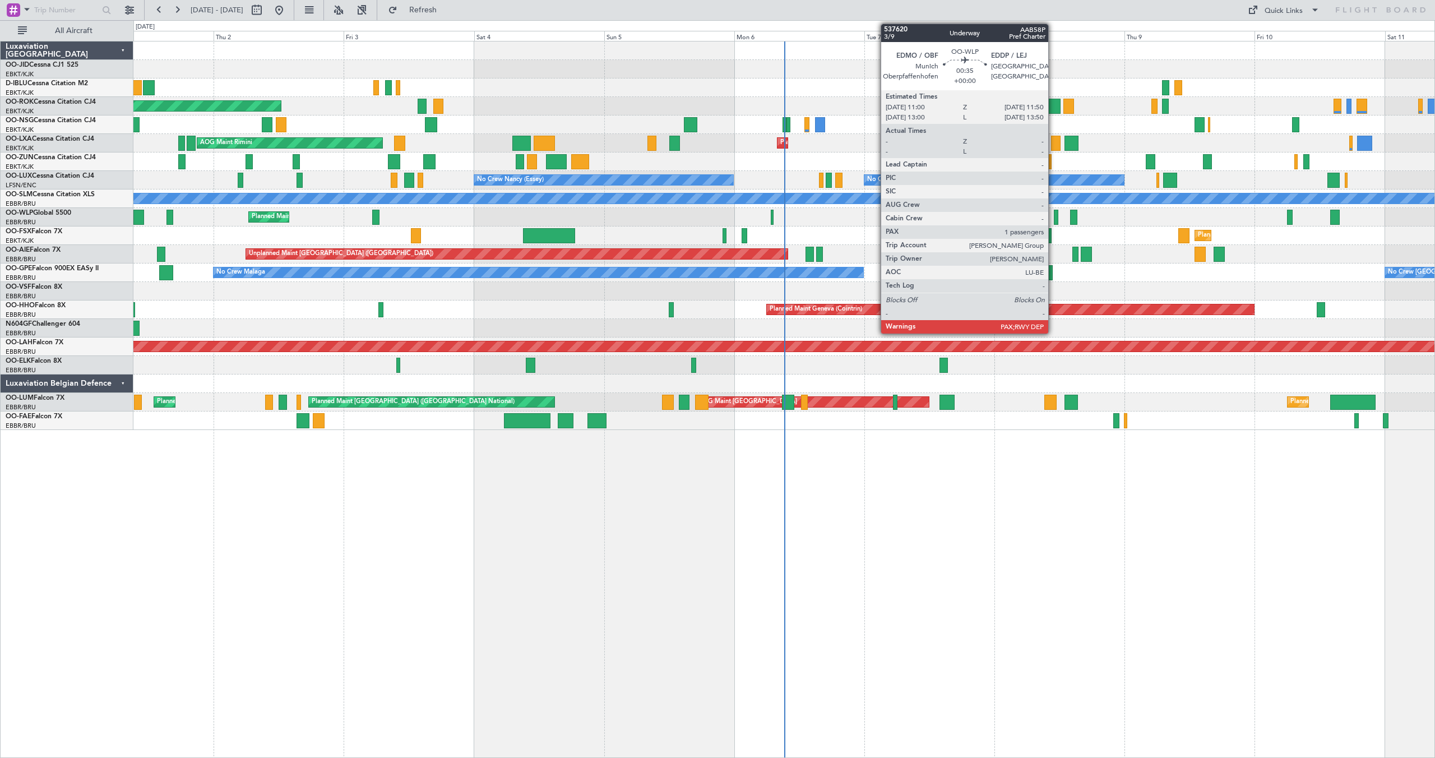
click at [1054, 219] on div at bounding box center [1056, 217] width 5 height 15
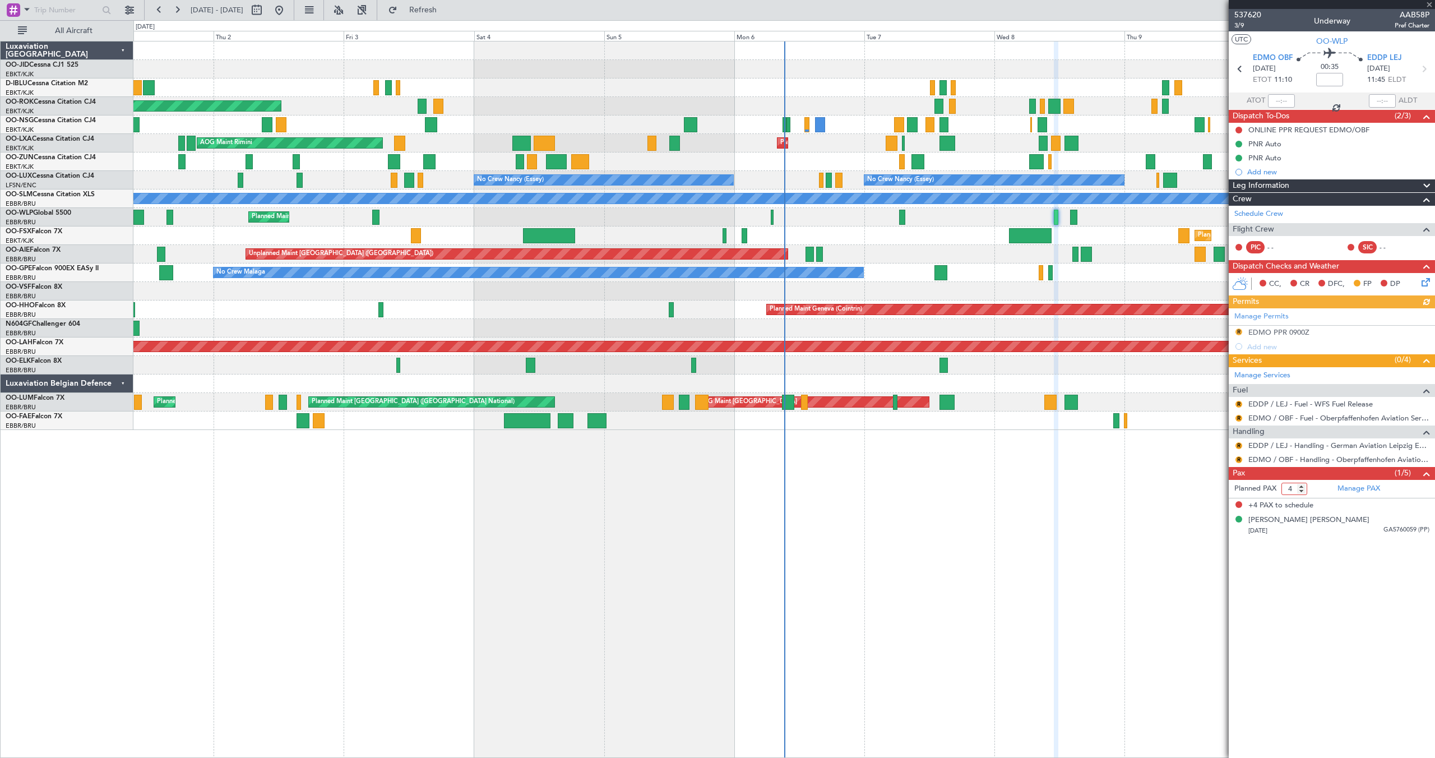
click at [1301, 492] on input "4" at bounding box center [1295, 489] width 26 height 12
click at [1301, 492] on input "3" at bounding box center [1295, 489] width 26 height 12
click at [1301, 492] on input "2" at bounding box center [1295, 489] width 26 height 12
type input "1"
click at [1301, 492] on input "1" at bounding box center [1295, 489] width 26 height 12
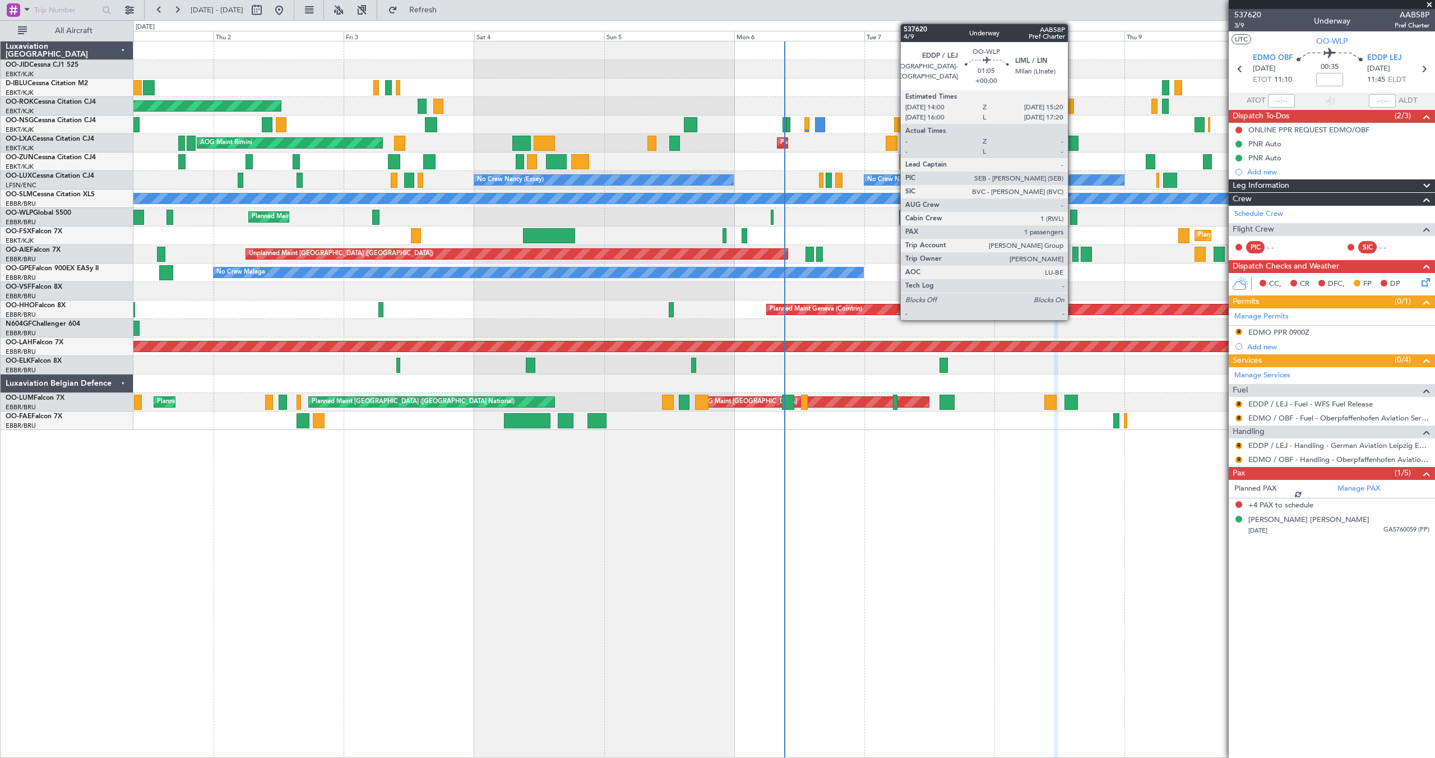
click at [1073, 214] on div at bounding box center [1073, 217] width 7 height 15
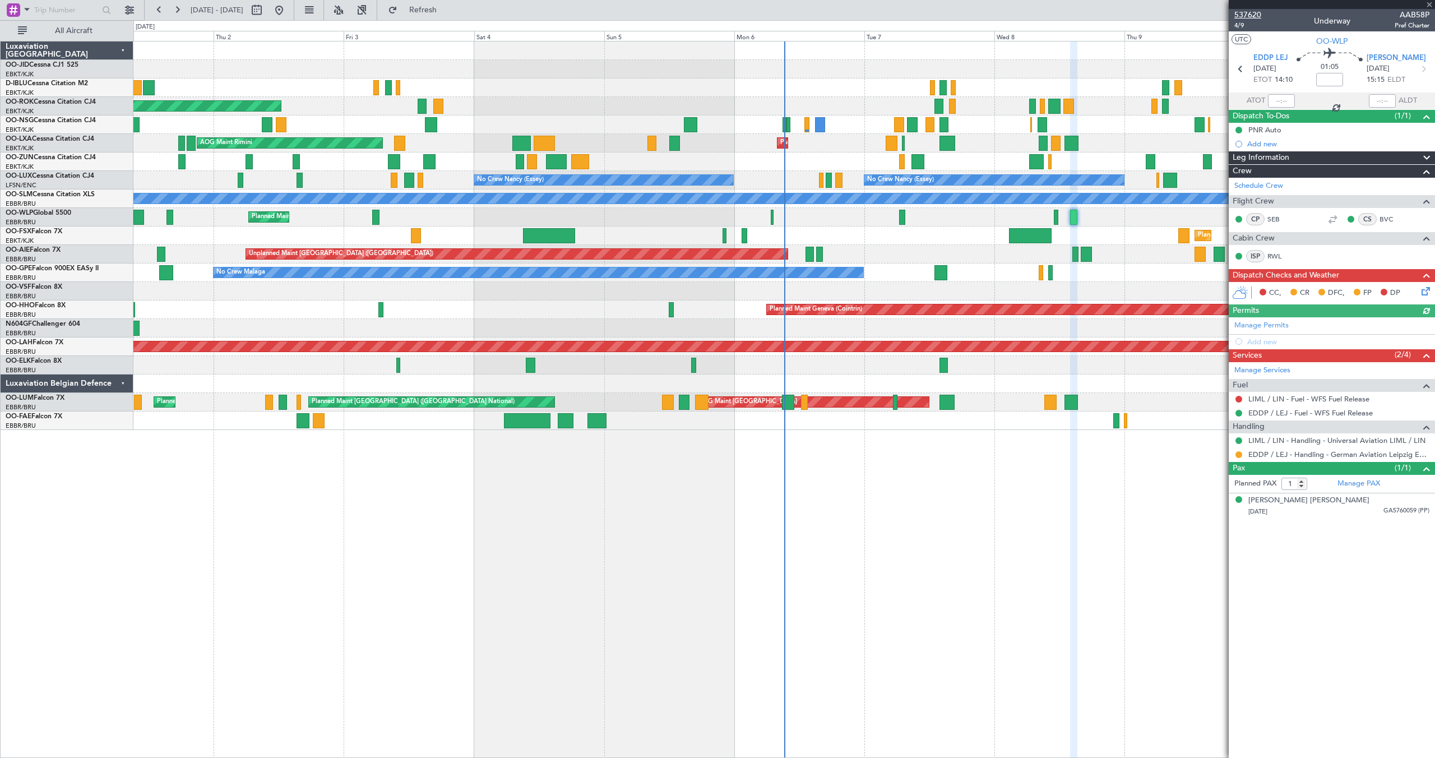
click at [1248, 15] on span "537620" at bounding box center [1247, 15] width 27 height 12
